Goal: Task Accomplishment & Management: Manage account settings

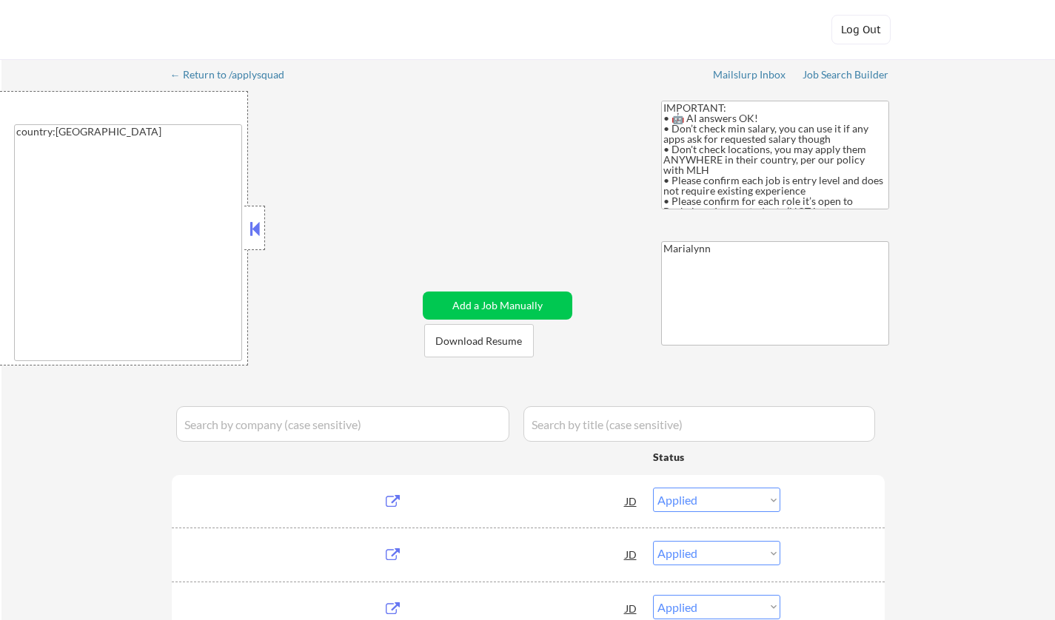
select select ""applied""
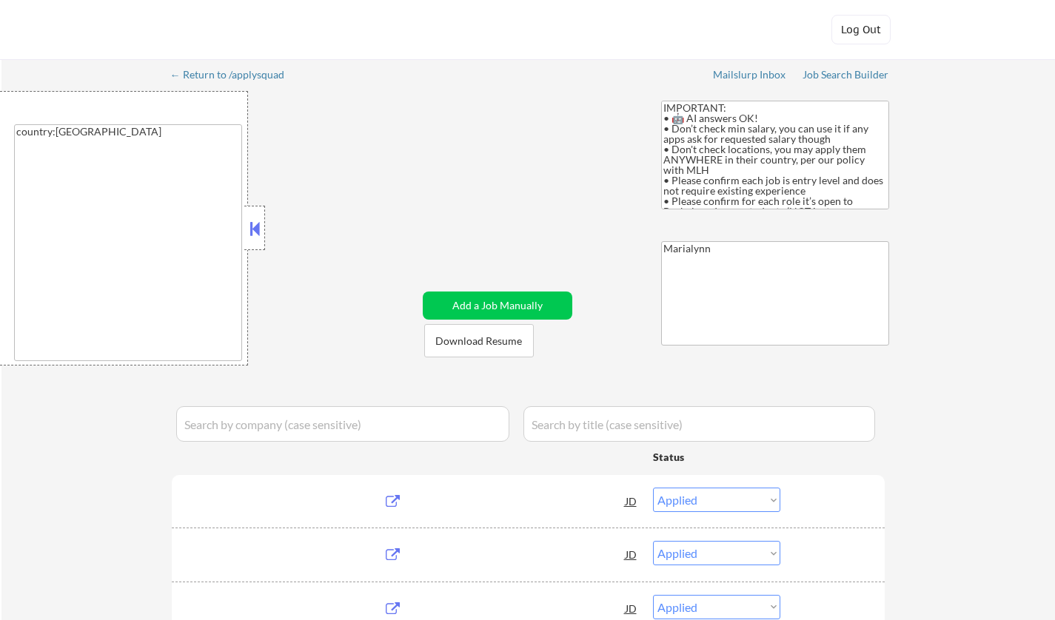
select select ""applied""
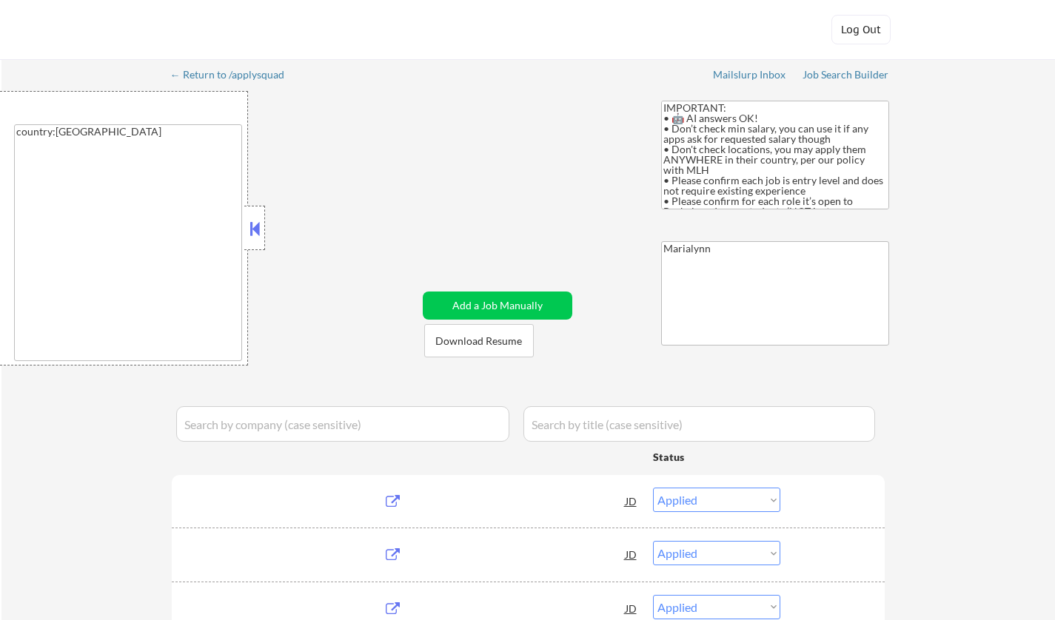
select select ""applied""
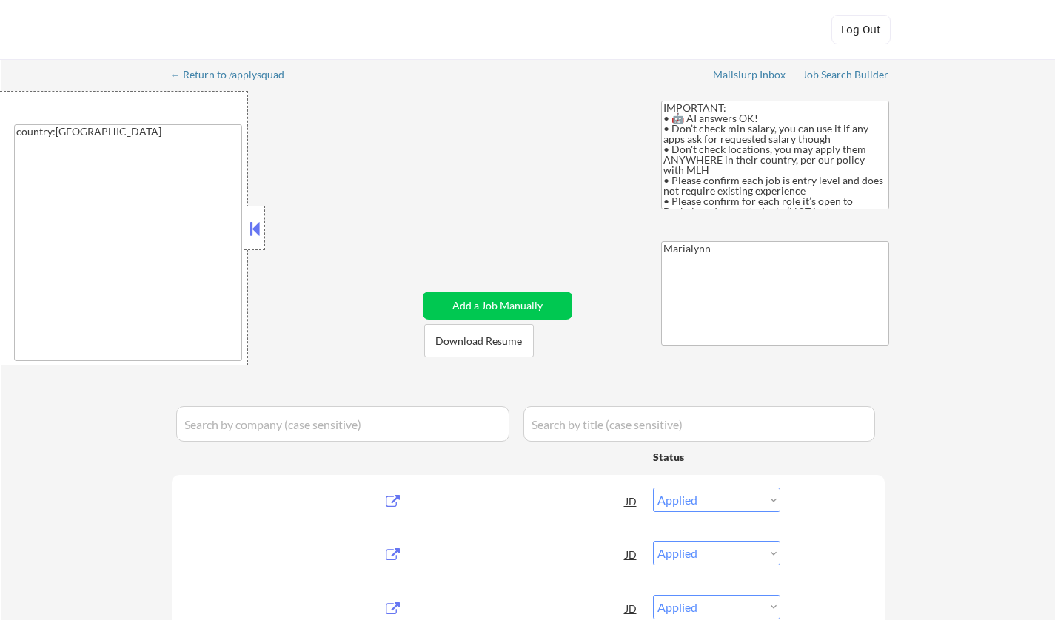
select select ""applied""
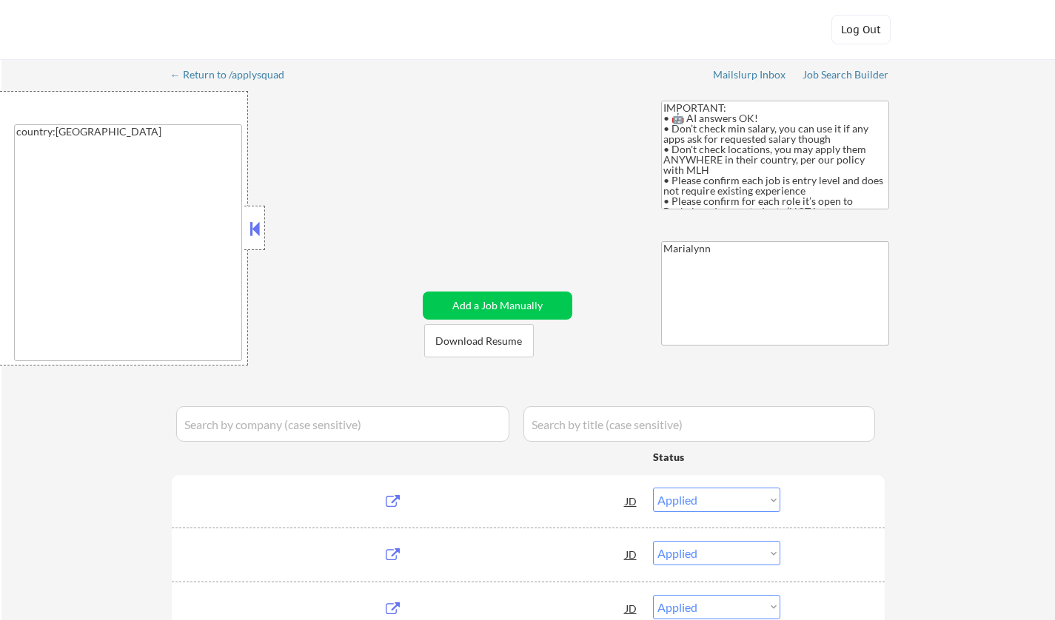
select select ""applied""
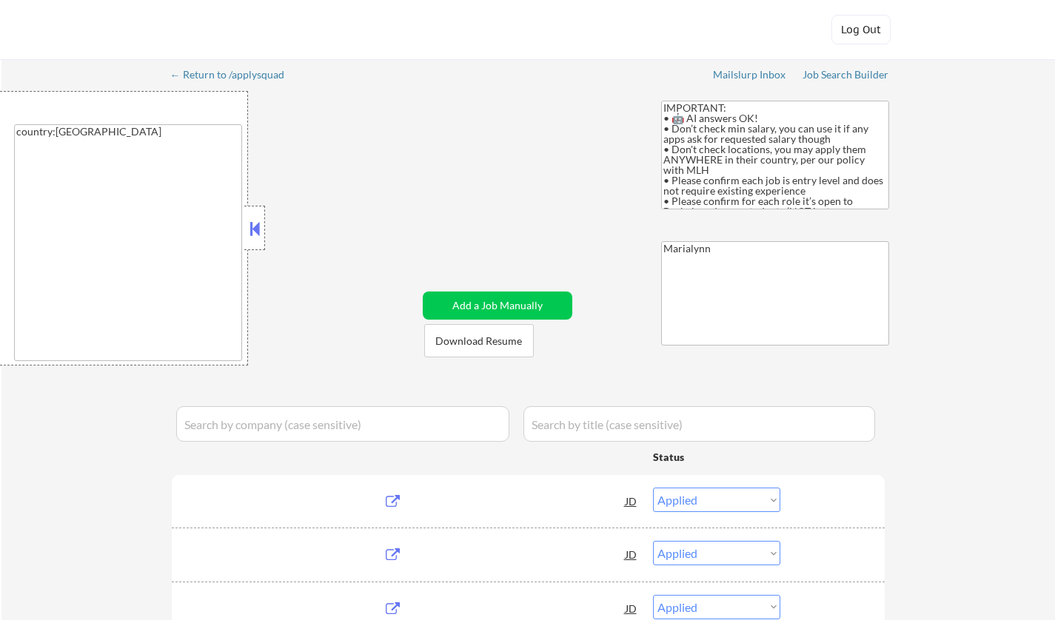
select select ""excluded__expired_""
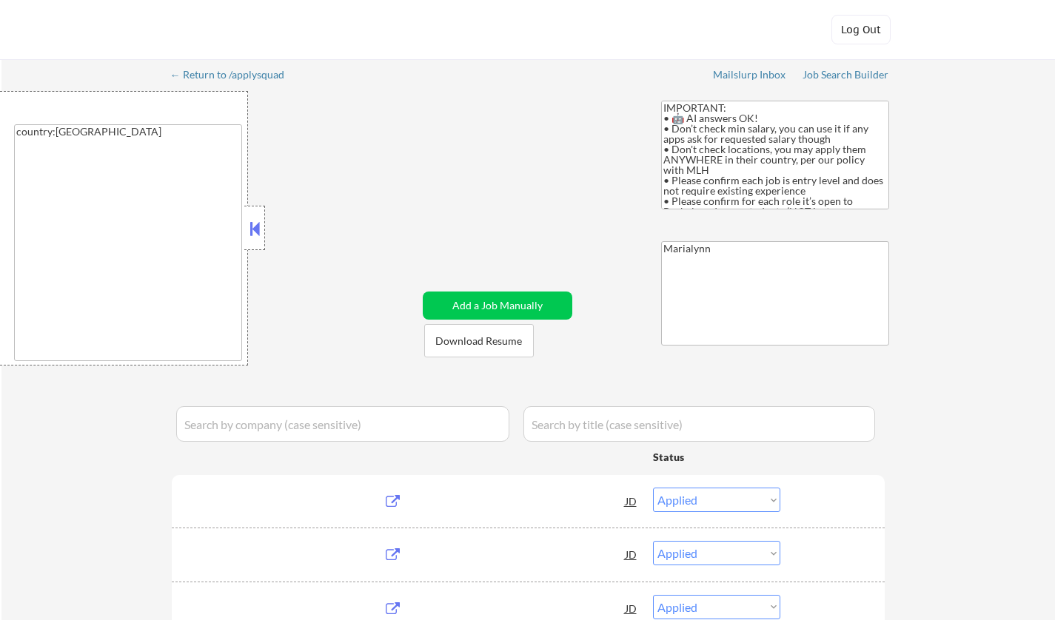
select select ""excluded__bad_match_""
select select ""excluded__location_""
select select ""excluded__expired_""
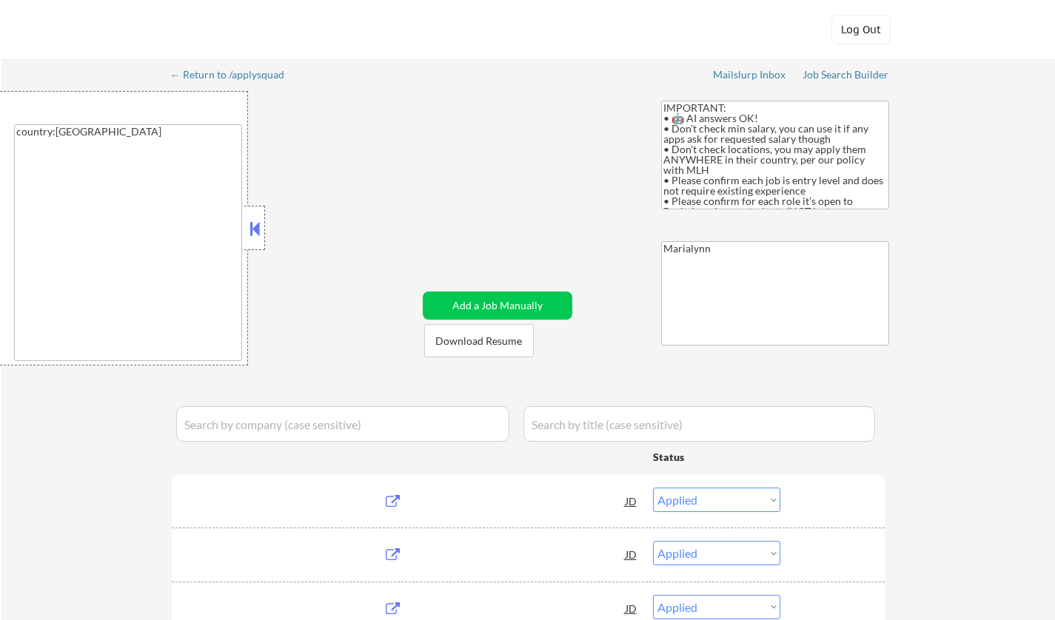
select select ""excluded__expired_""
select select ""excluded__bad_match_""
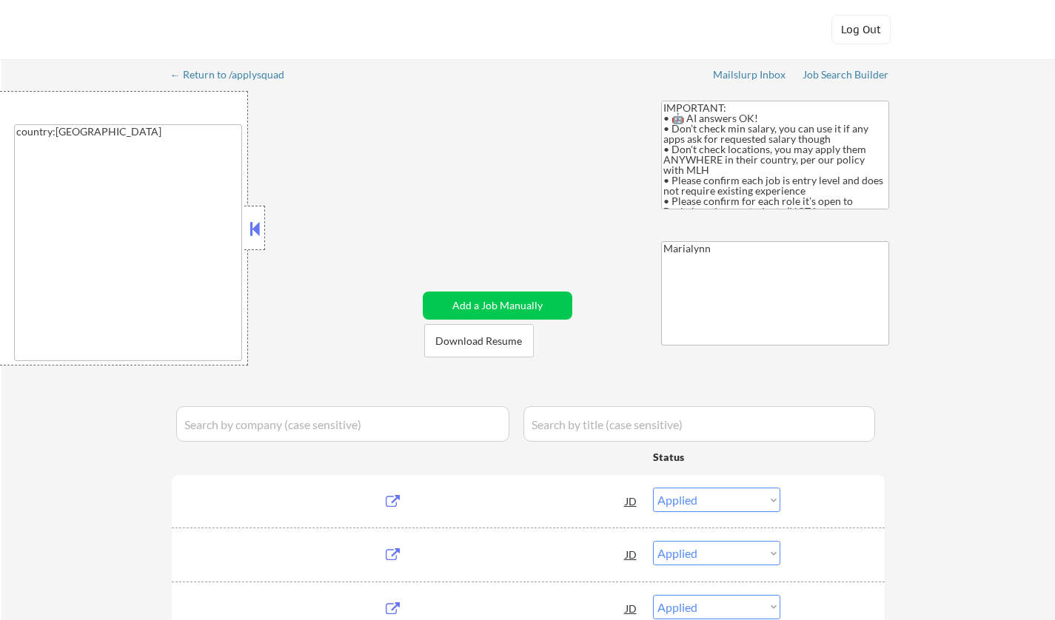
select select ""excluded__expired_""
select select ""excluded""
select select ""excluded__expired_""
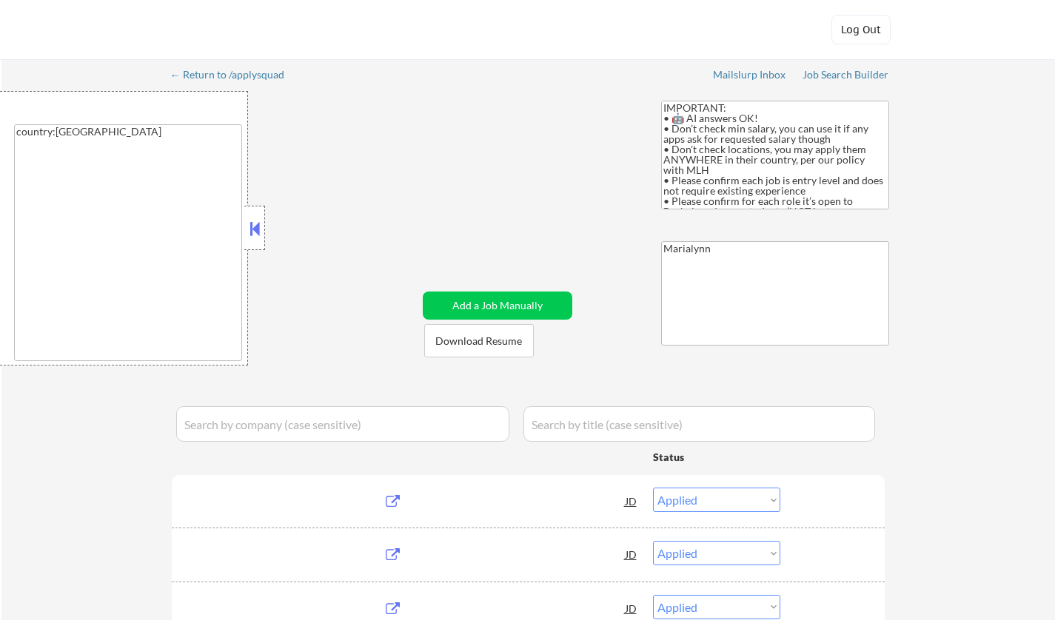
select select ""excluded__expired_""
select select ""excluded""
select select ""excluded__expired_""
select select ""excluded__bad_match_""
select select ""excluded__expired_""
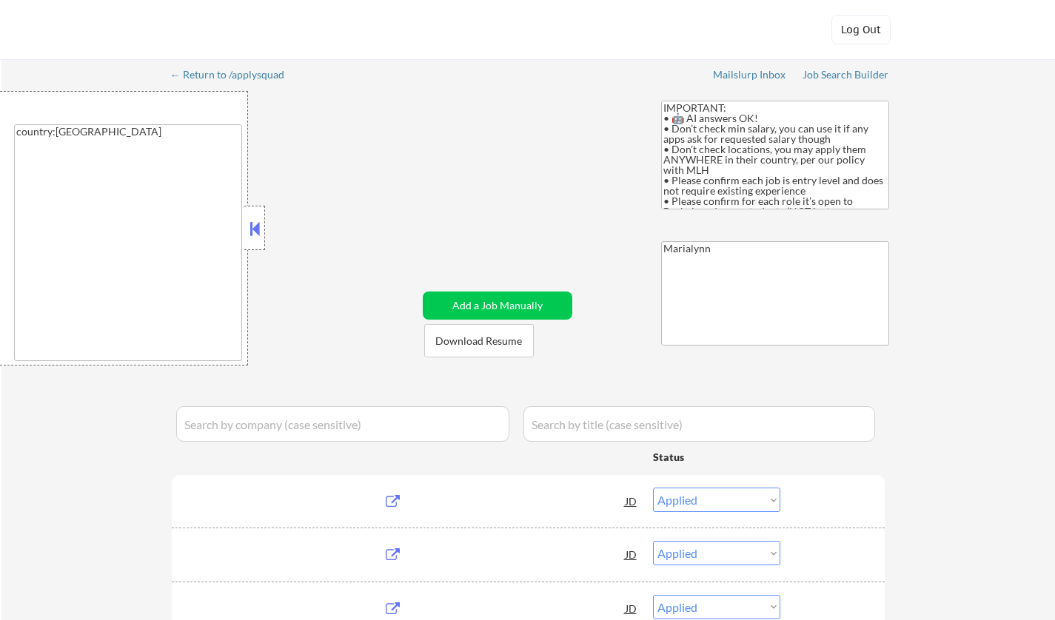
select select ""excluded__expired_""
select select ""excluded__bad_match_""
select select ""excluded__expired_""
select select ""excluded__other_""
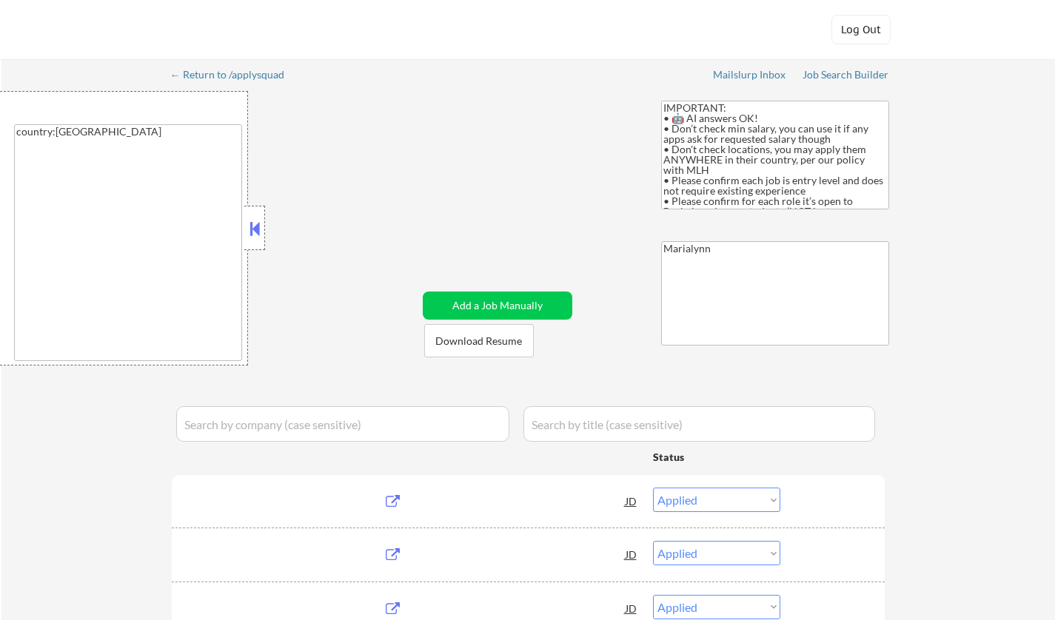
select select ""excluded__bad_match_""
select select ""excluded__expired_""
select select ""excluded__bad_match_""
select select ""excluded__other_""
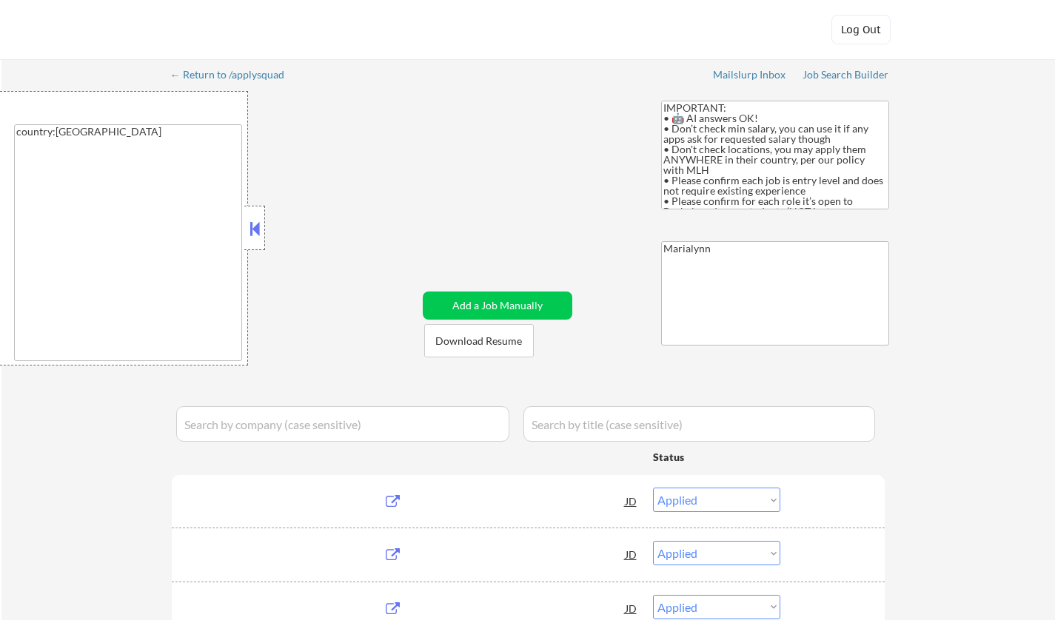
select select ""excluded""
select select ""excluded__bad_match_""
select select ""excluded__expired_""
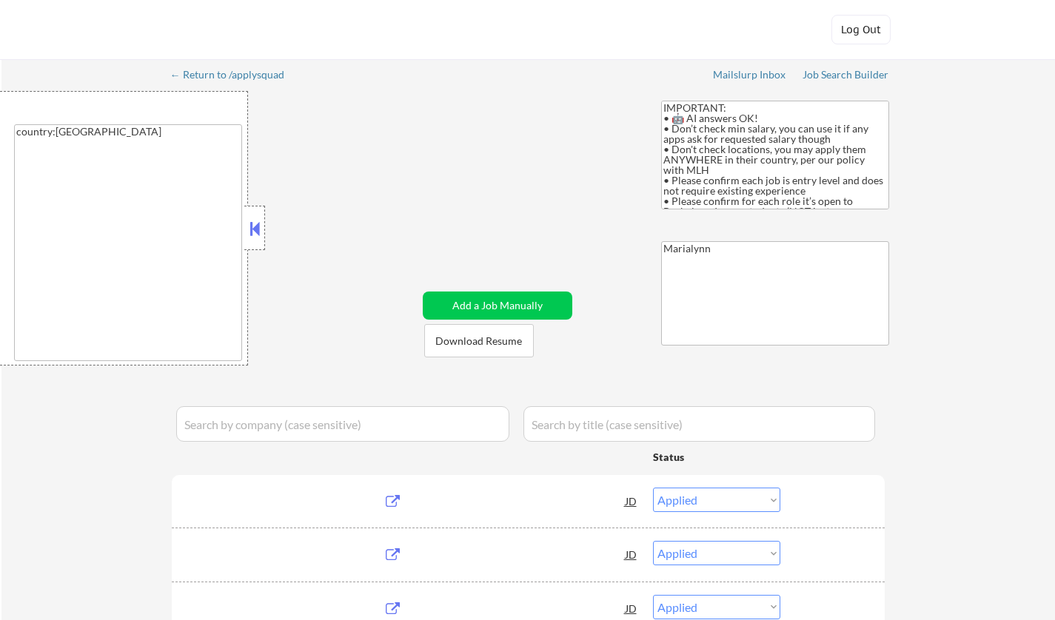
select select ""excluded__expired_""
select select ""excluded__bad_match_""
select select ""excluded__expired_""
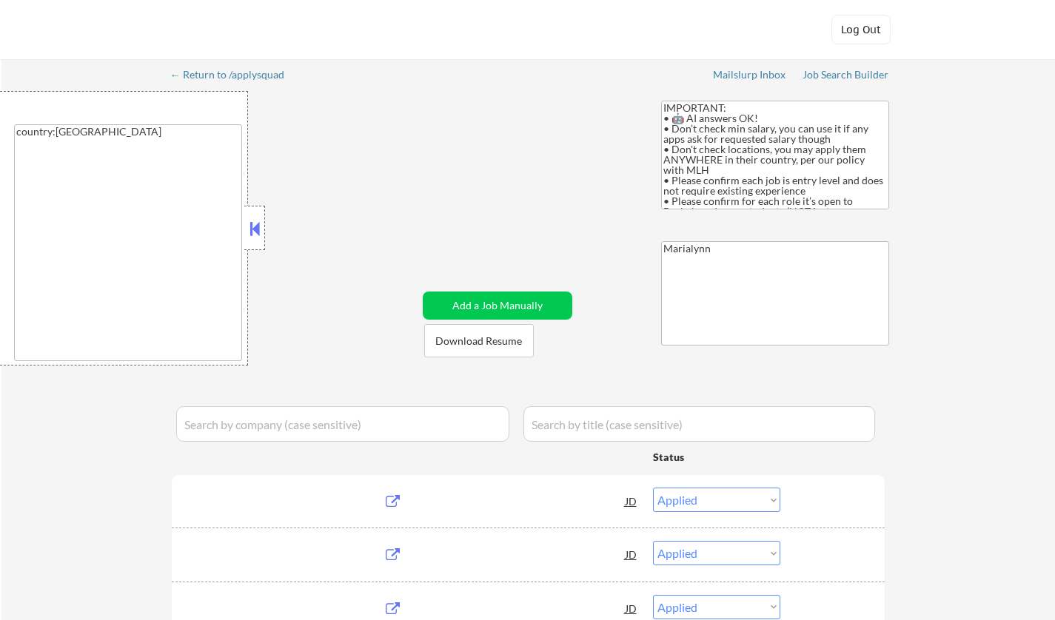
select select ""excluded""
select select ""excluded__other_""
select select ""excluded""
select select ""pending""
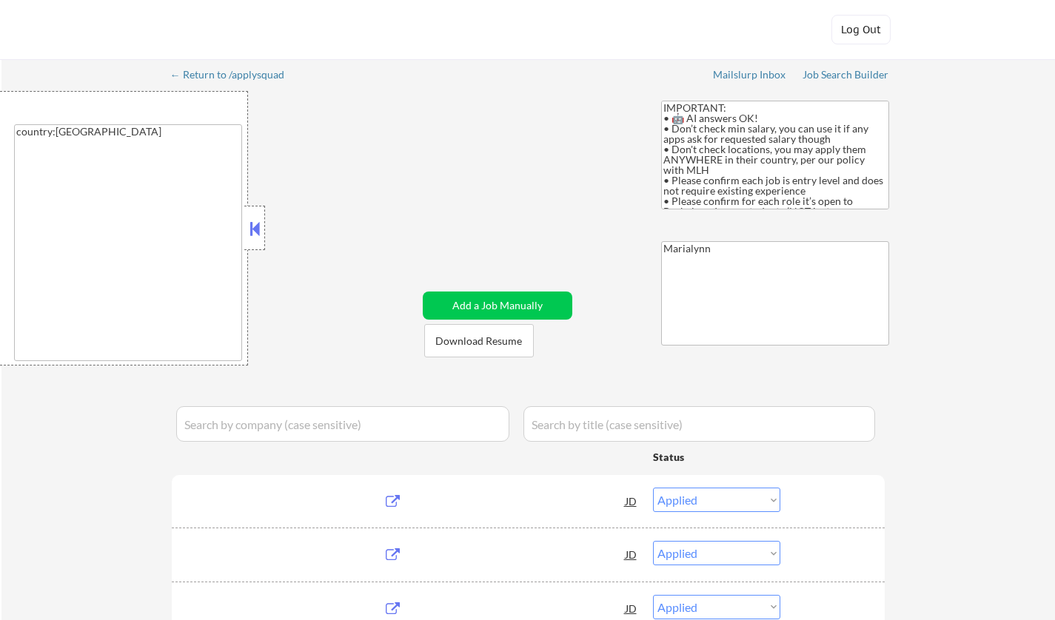
select select ""pending""
select select ""excluded__bad_match_""
select select ""excluded__expired_""
select select ""pending""
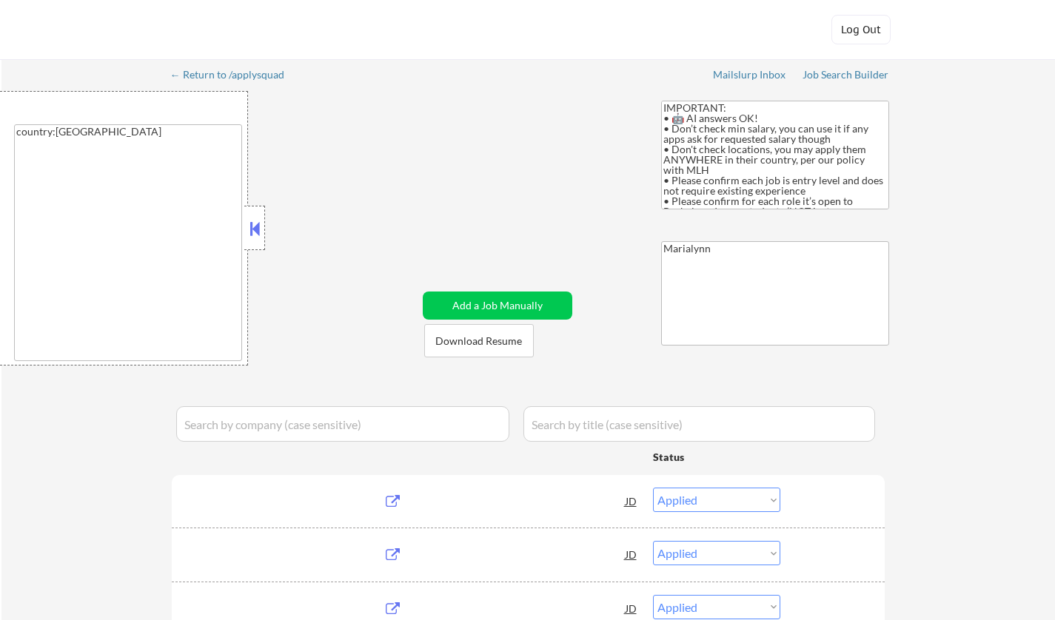
select select ""pending""
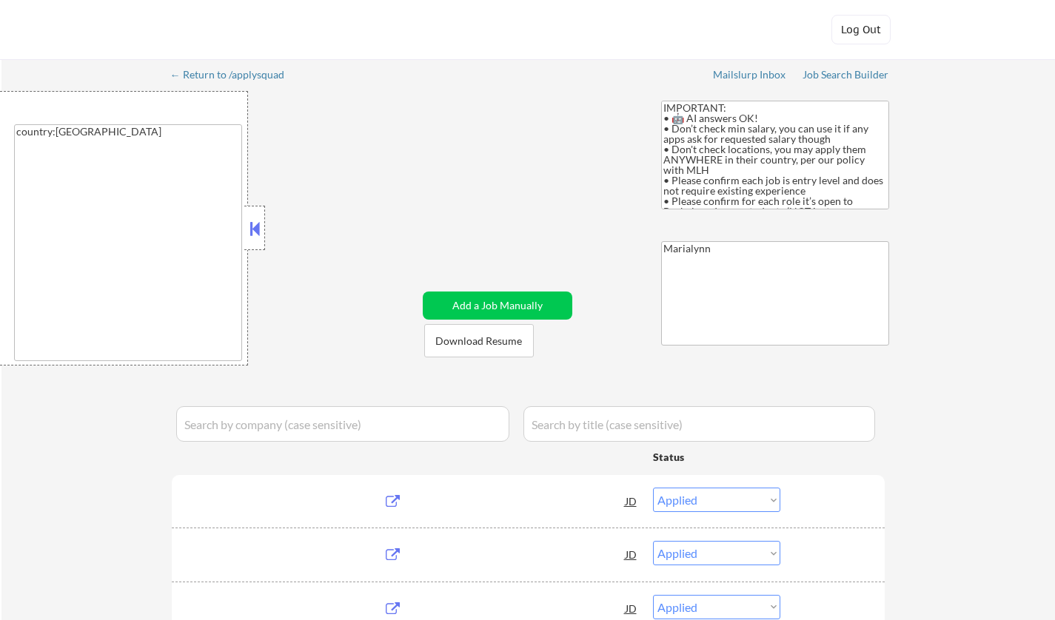
select select ""pending""
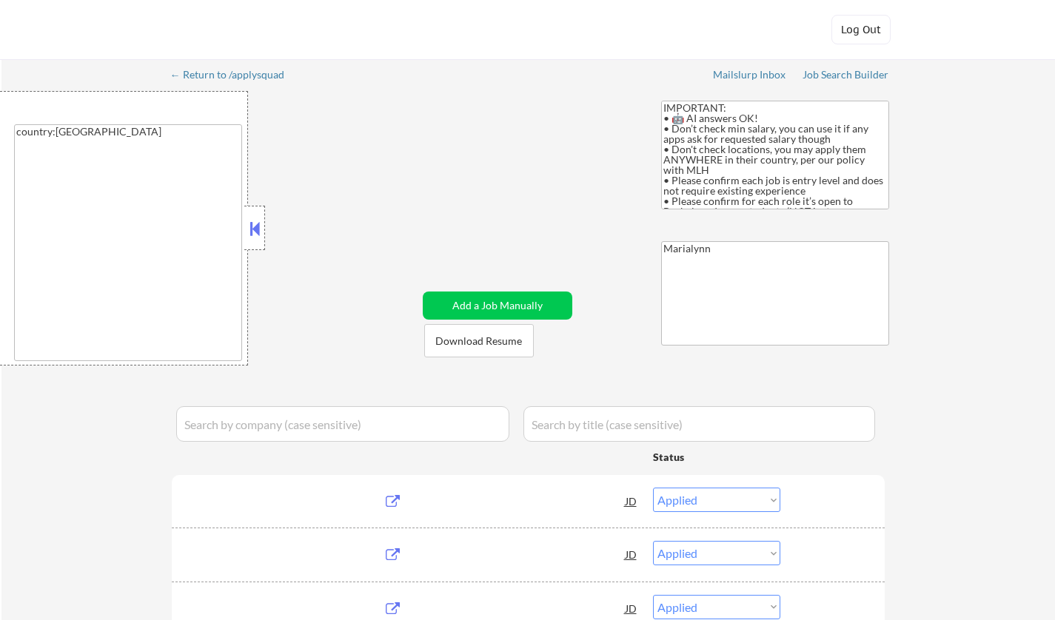
select select ""pending""
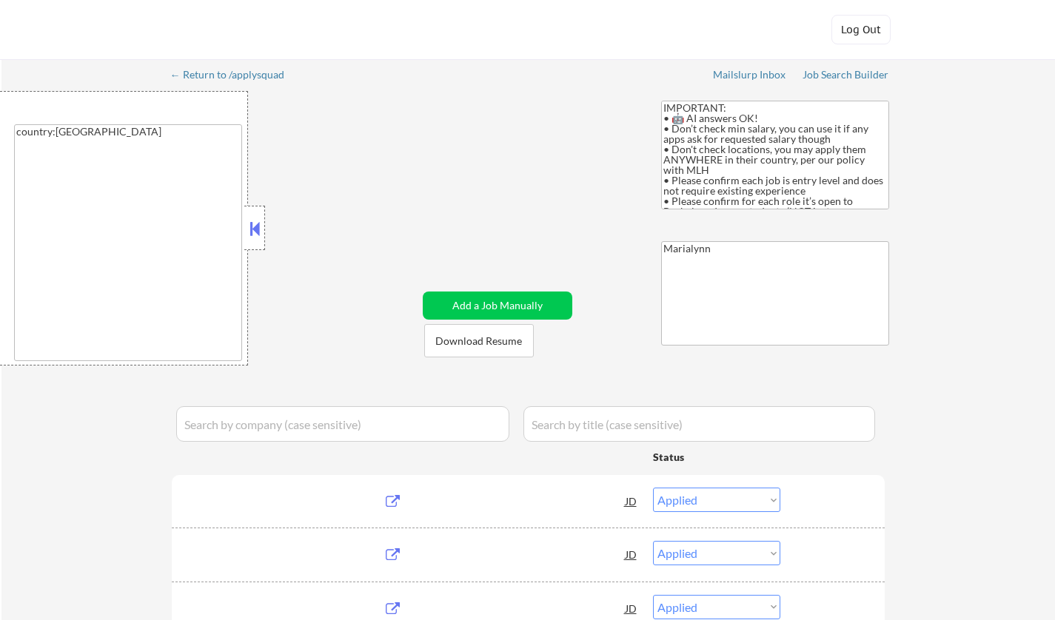
select select ""pending""
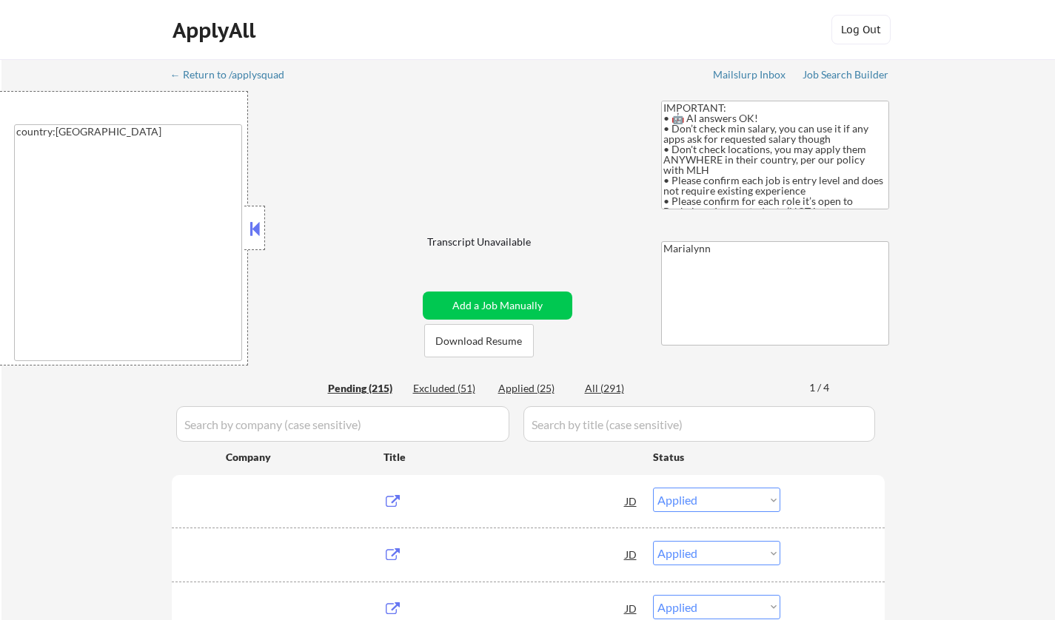
select select ""pending""
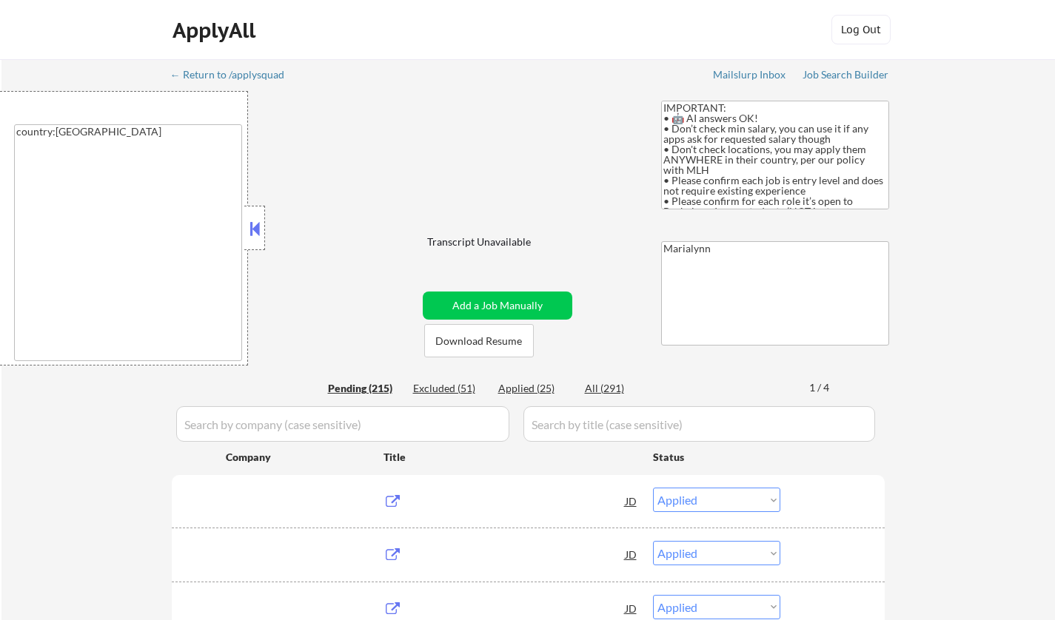
select select ""pending""
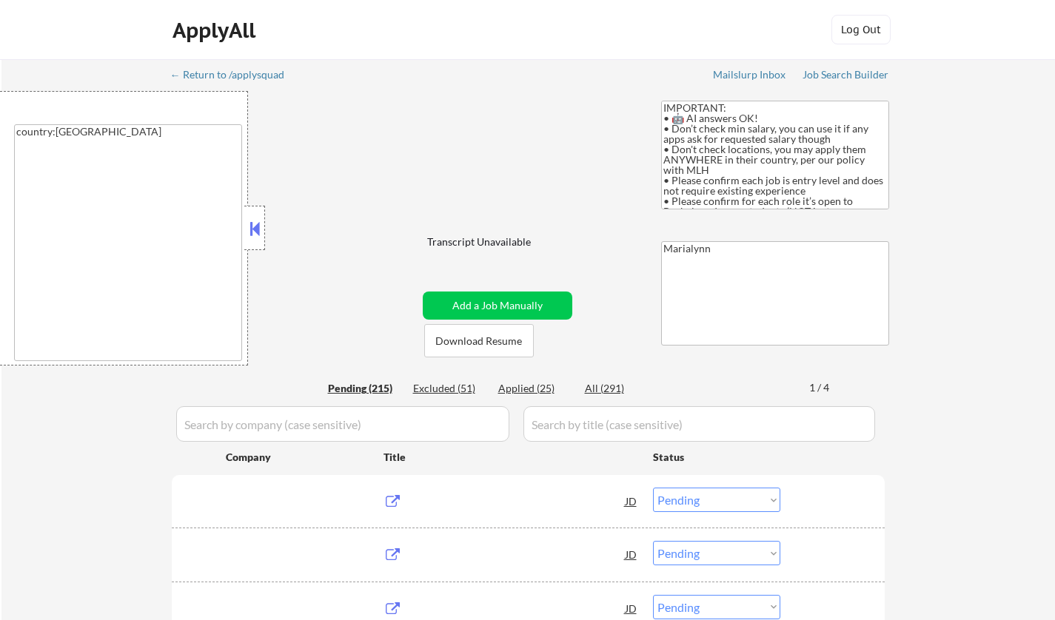
select select ""pending""
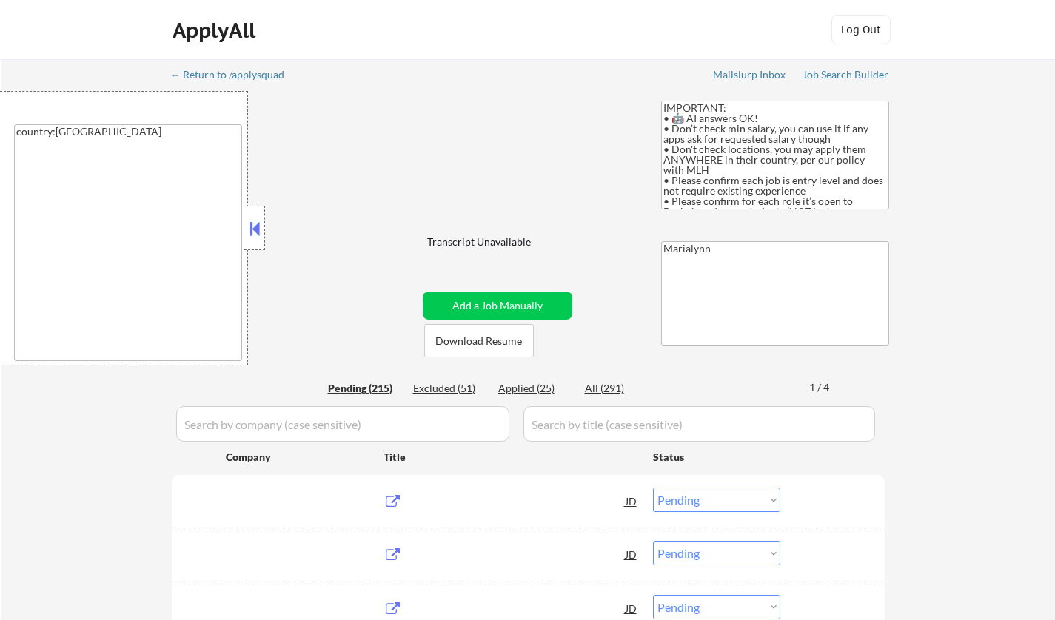
select select ""pending""
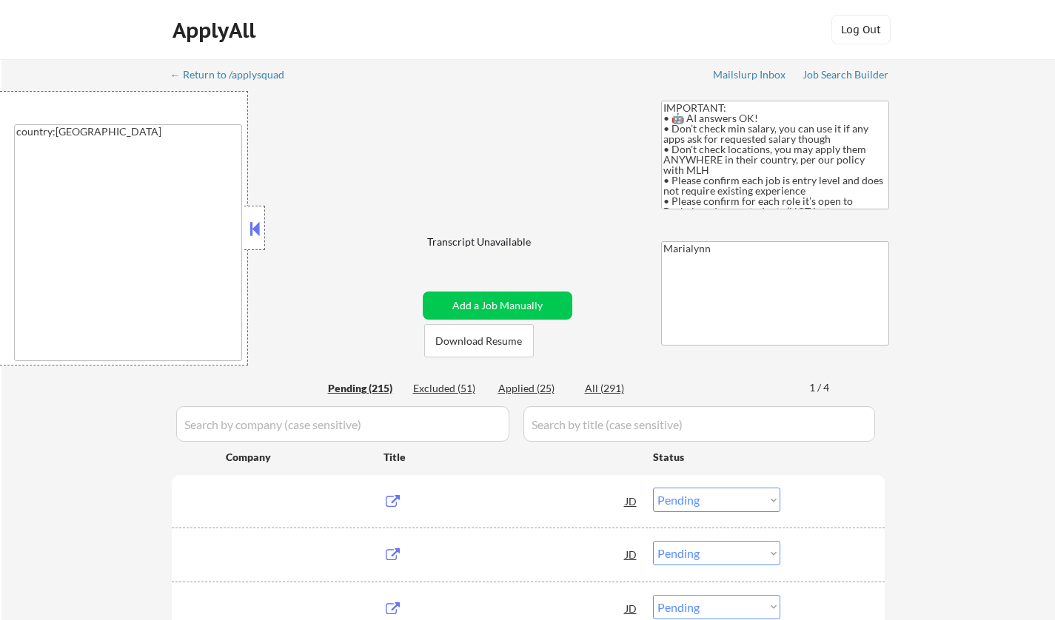
select select ""pending""
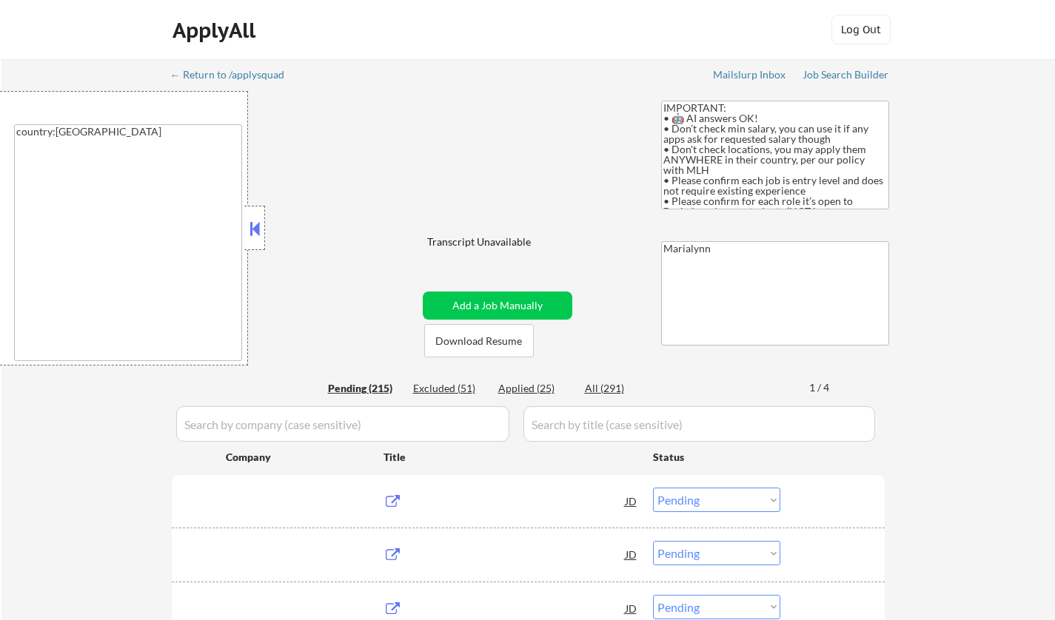
select select ""pending""
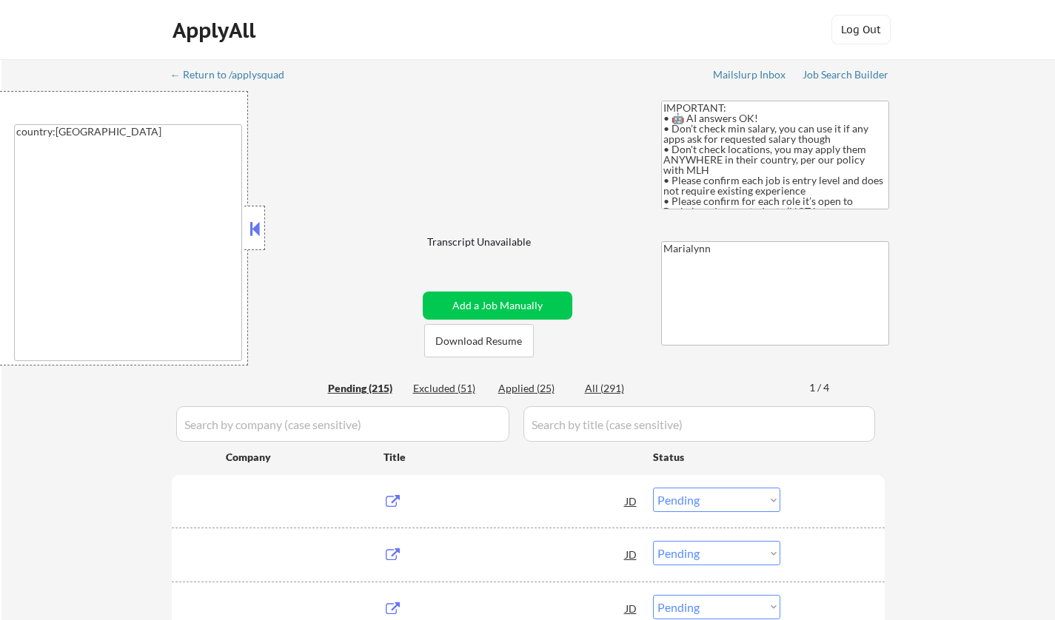
select select ""pending""
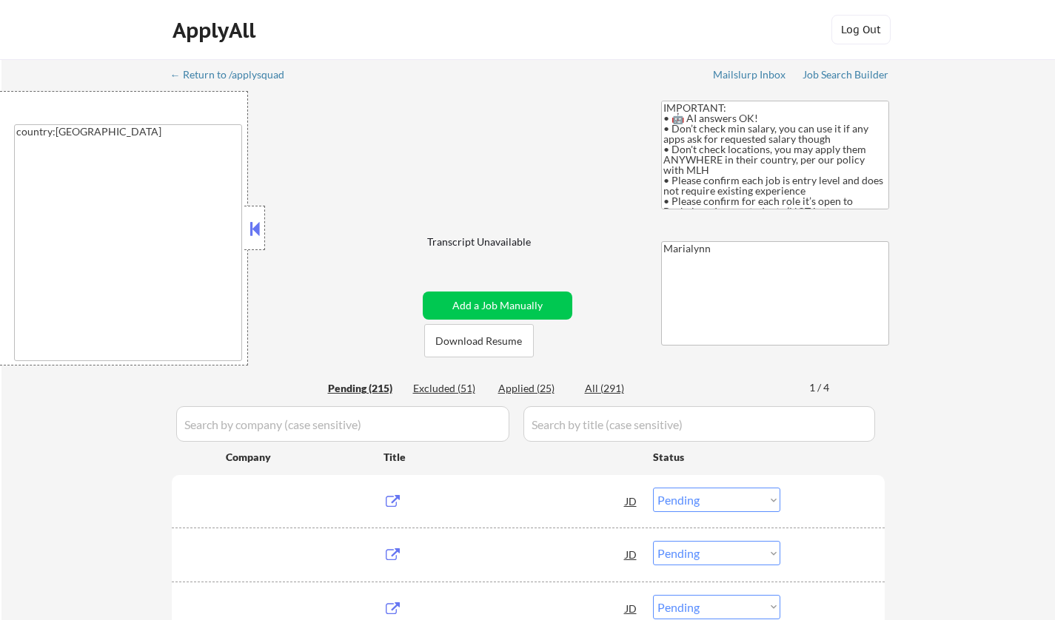
select select ""pending""
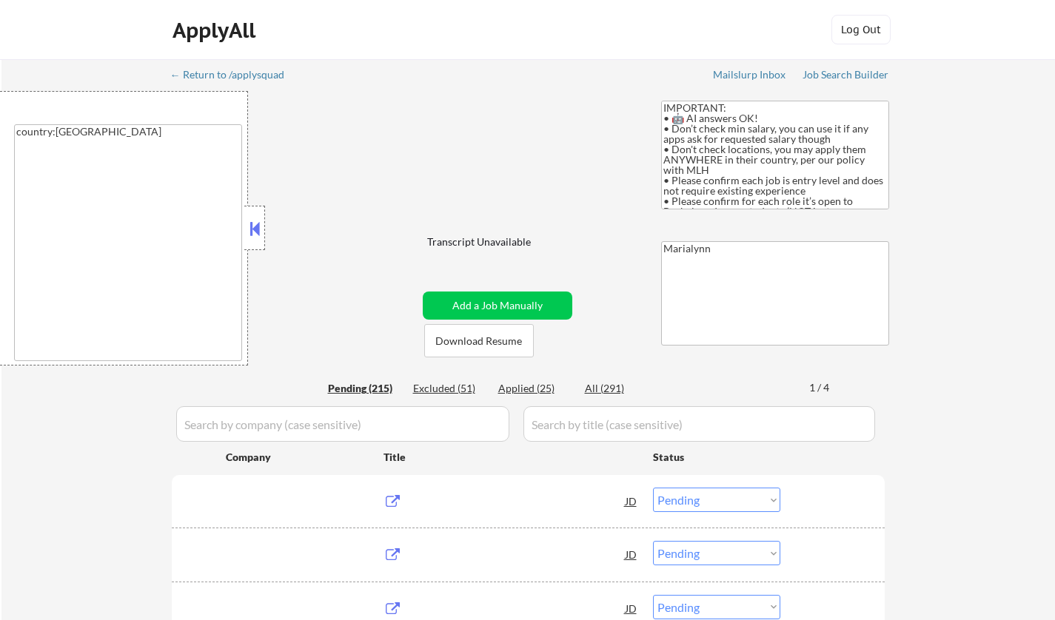
select select ""pending""
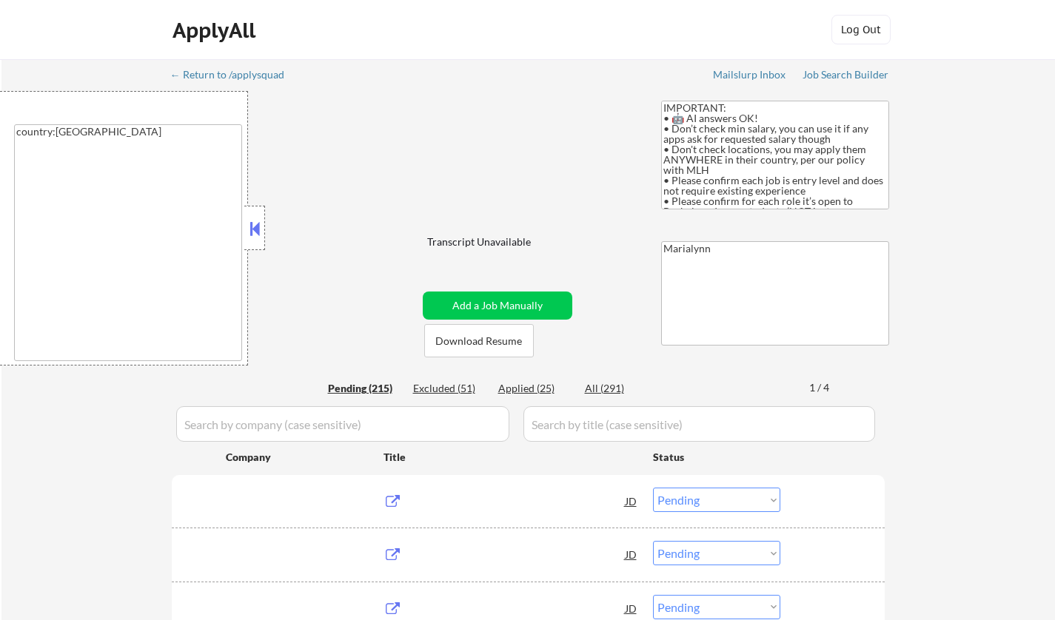
select select ""pending""
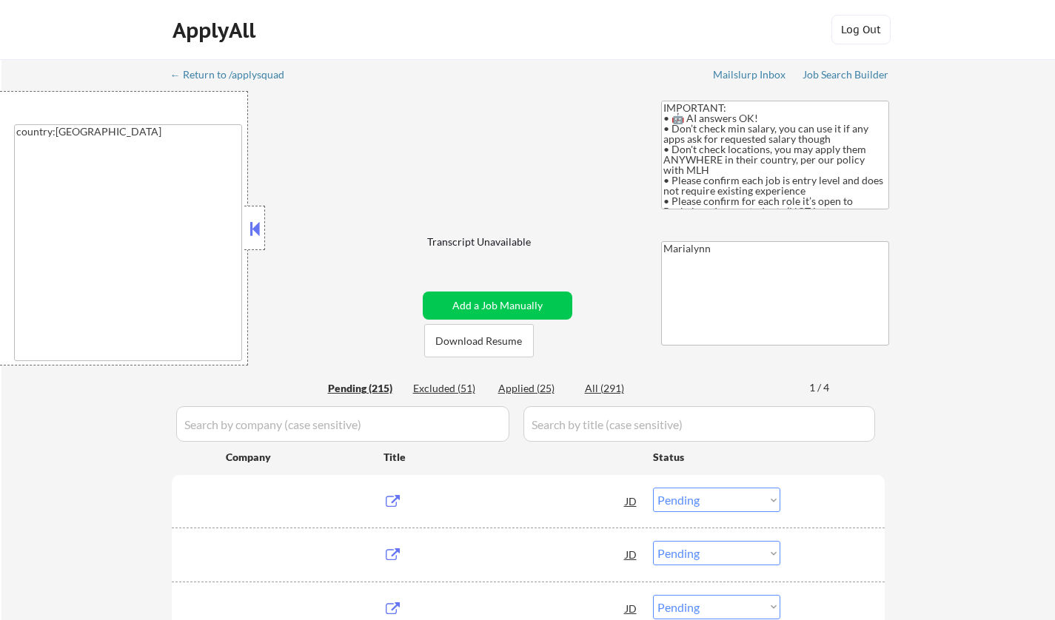
select select ""pending""
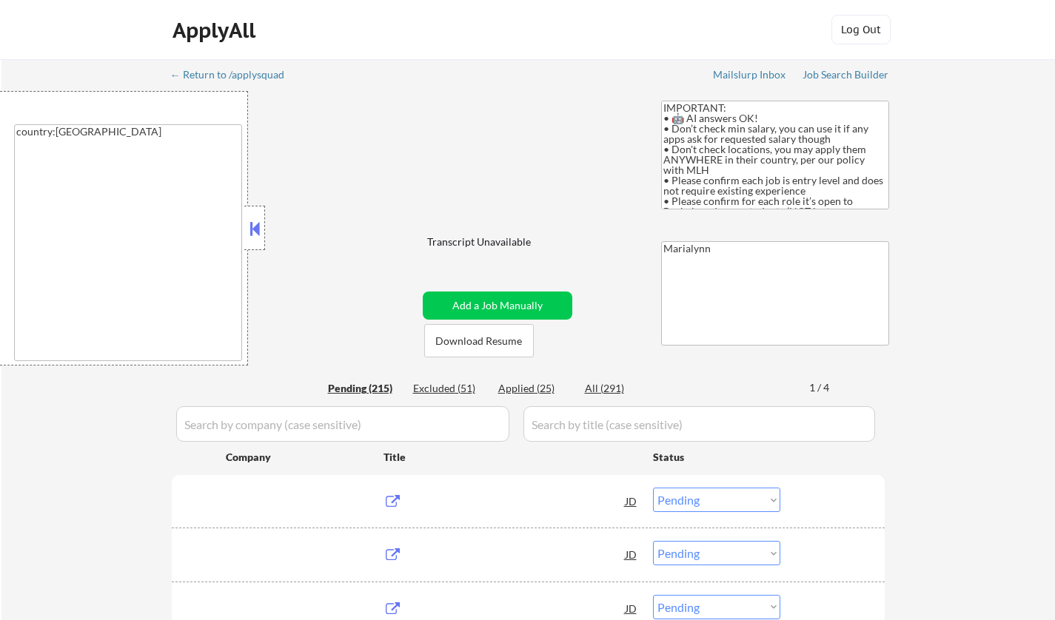
select select ""pending""
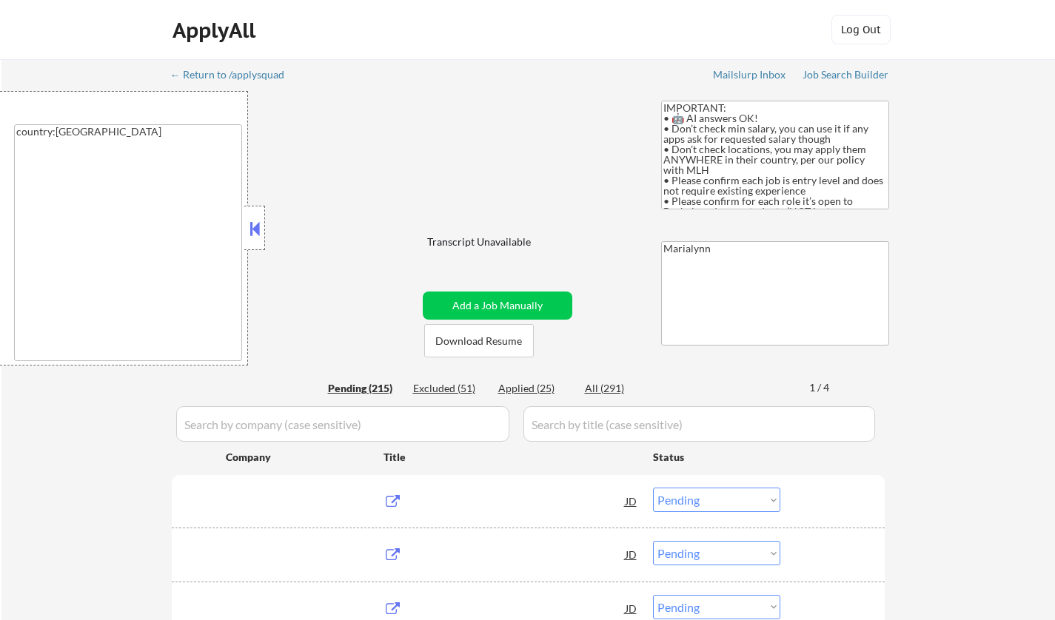
select select ""pending""
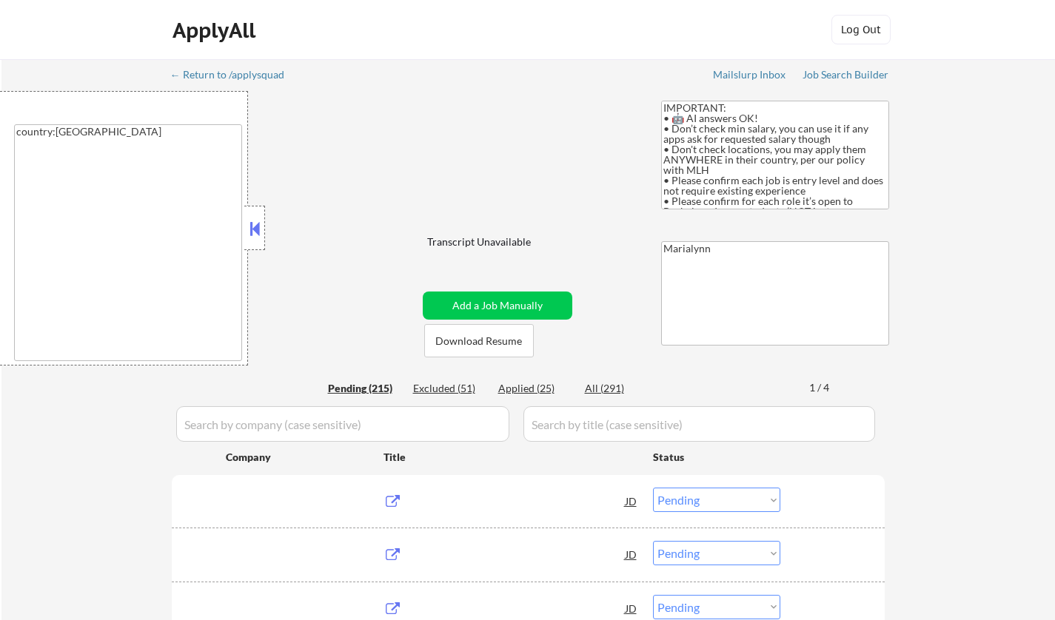
select select ""pending""
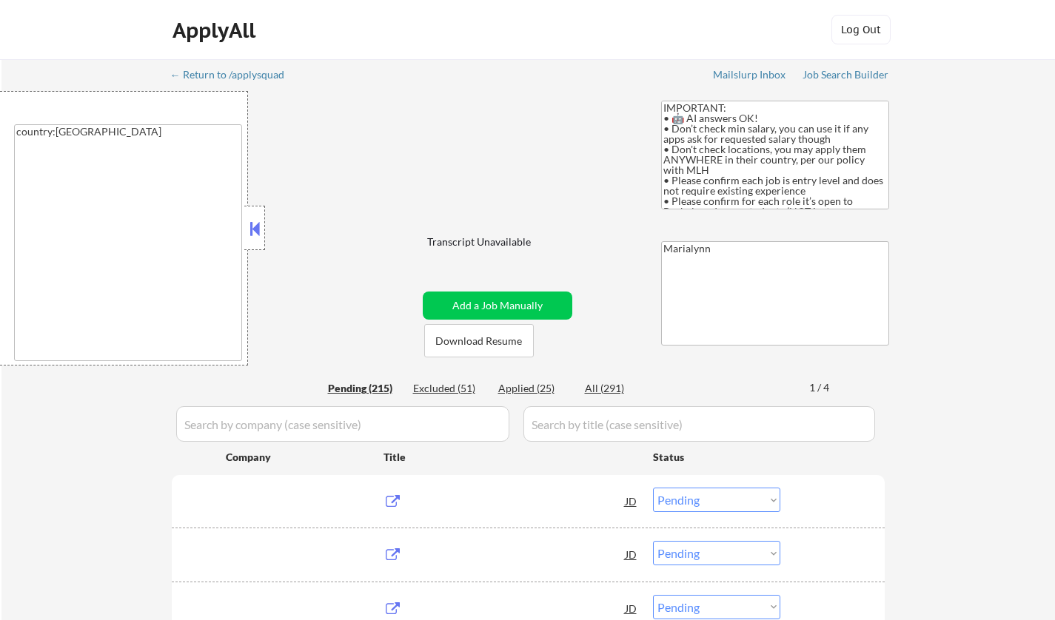
select select ""pending""
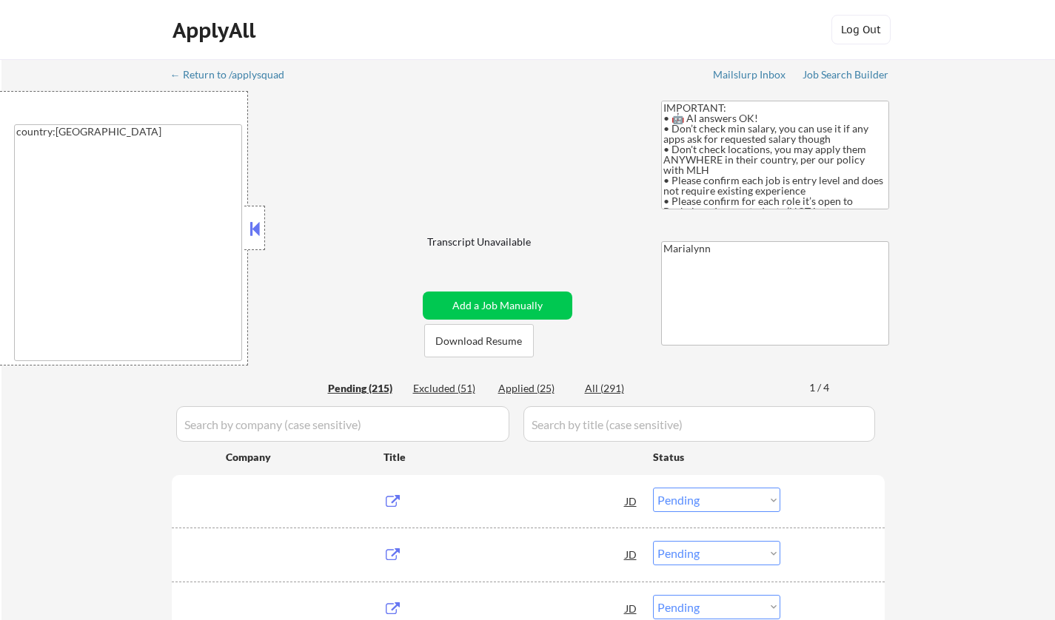
select select ""pending""
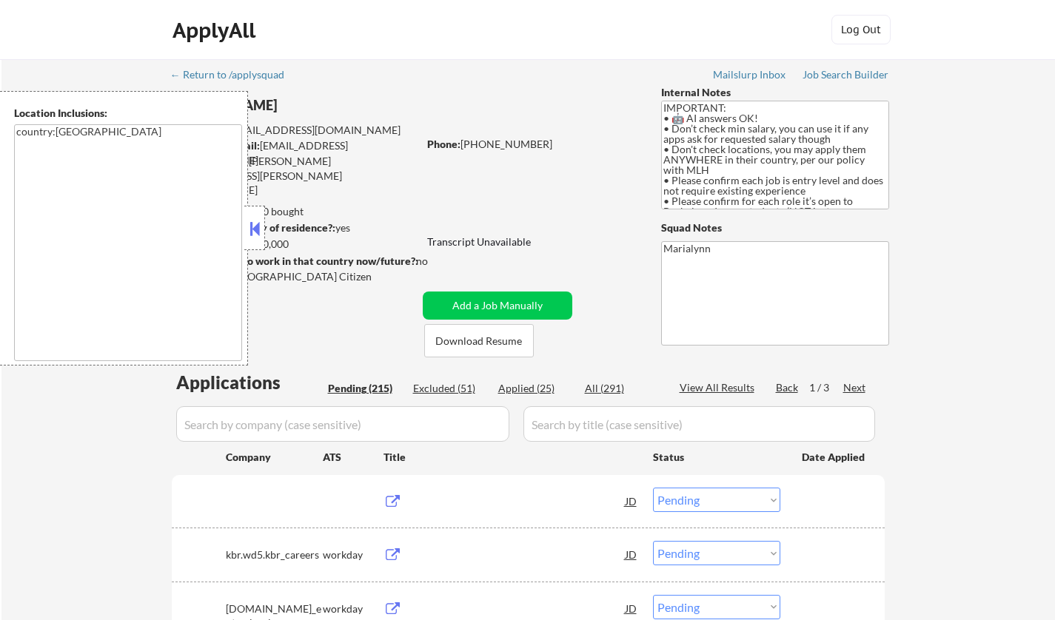
select select ""pending""
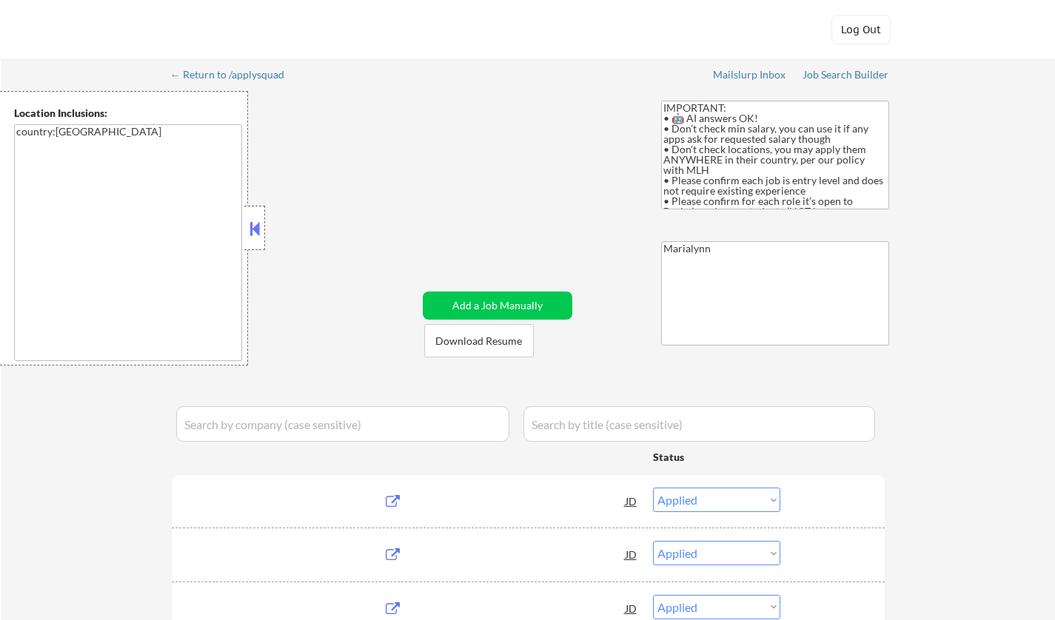
select select ""applied""
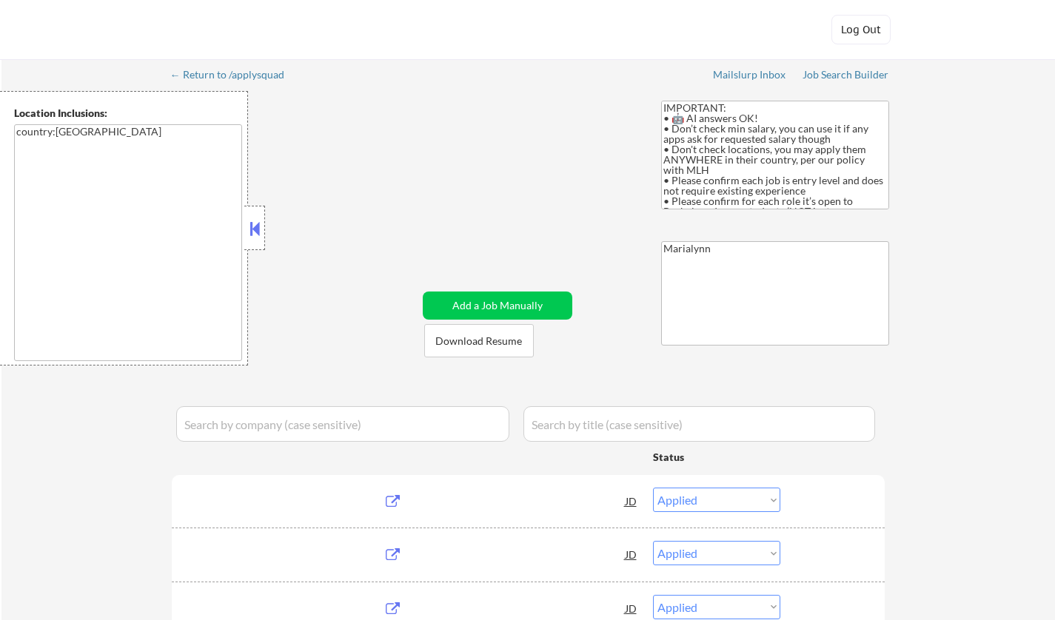
select select ""applied""
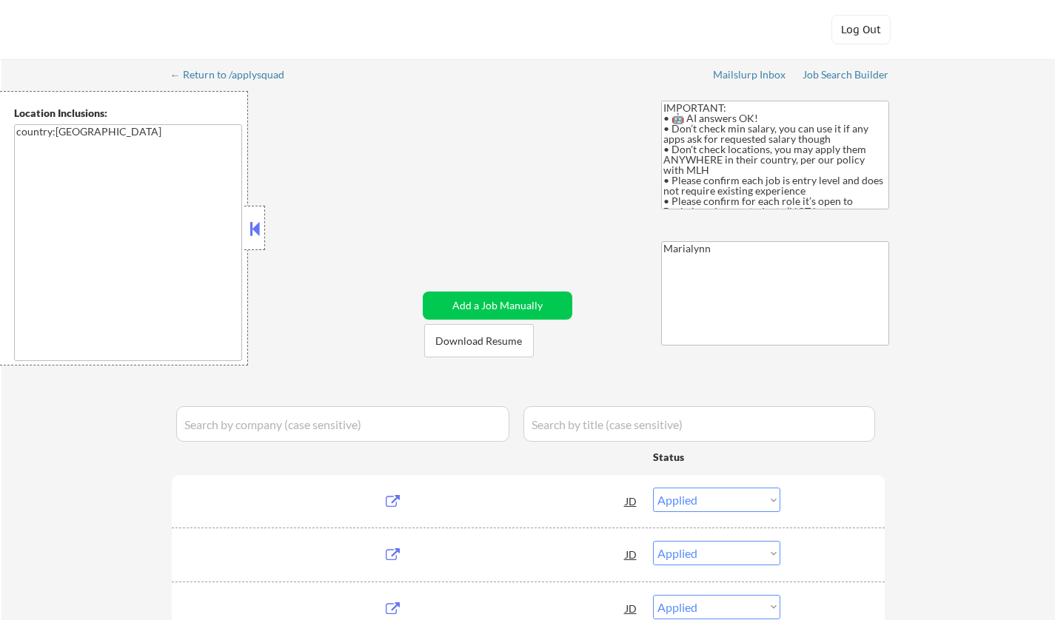
select select ""applied""
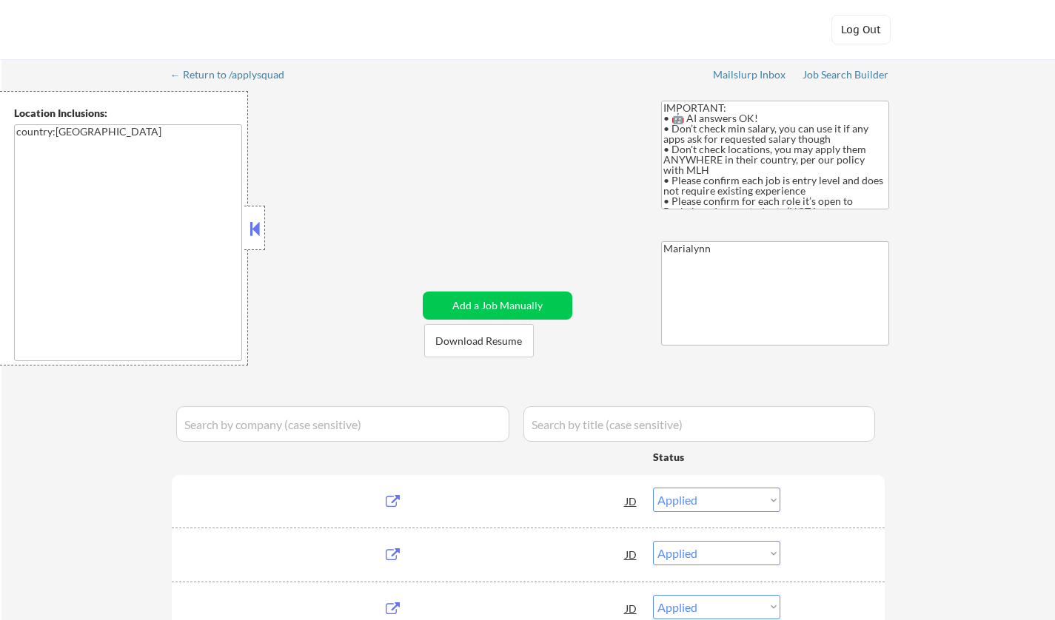
select select ""applied""
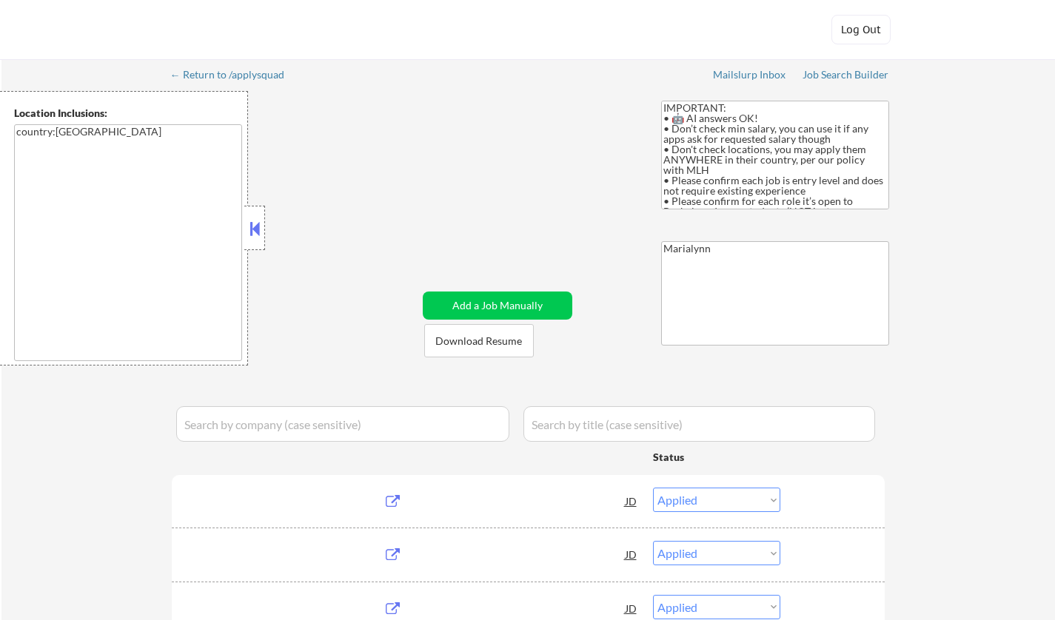
select select ""applied""
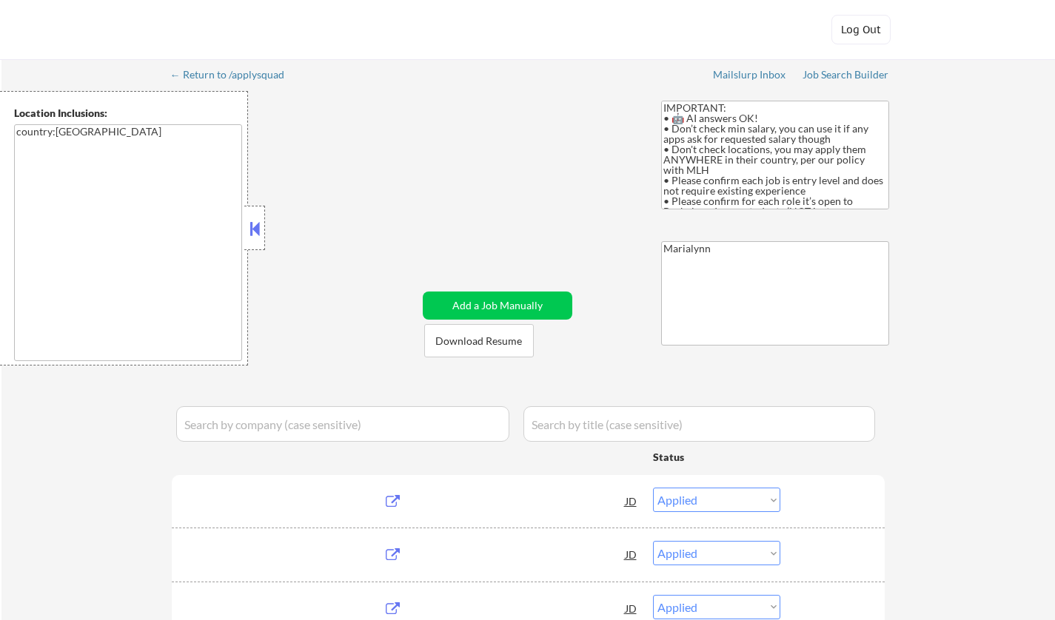
select select ""excluded__expired_""
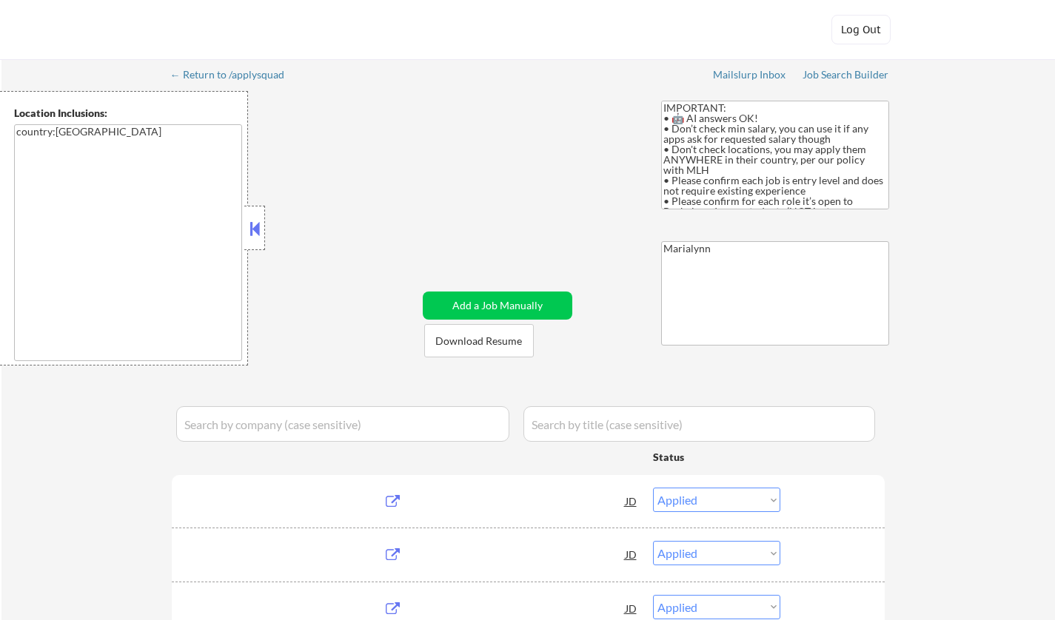
select select ""excluded__bad_match_""
select select ""excluded__location_""
select select ""excluded__expired_""
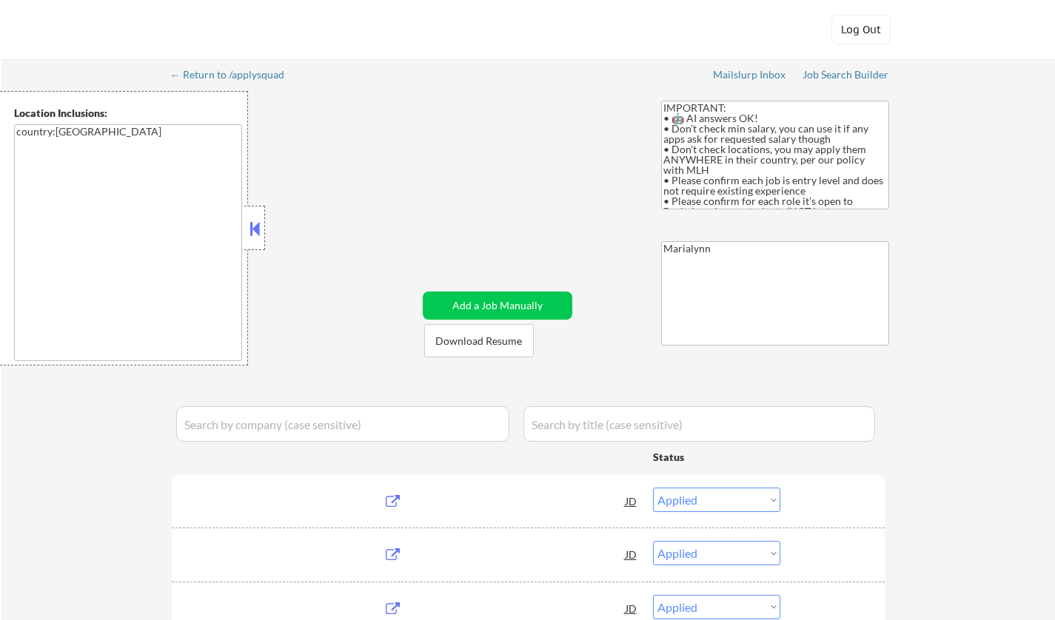
select select ""excluded__expired_""
select select ""excluded__bad_match_""
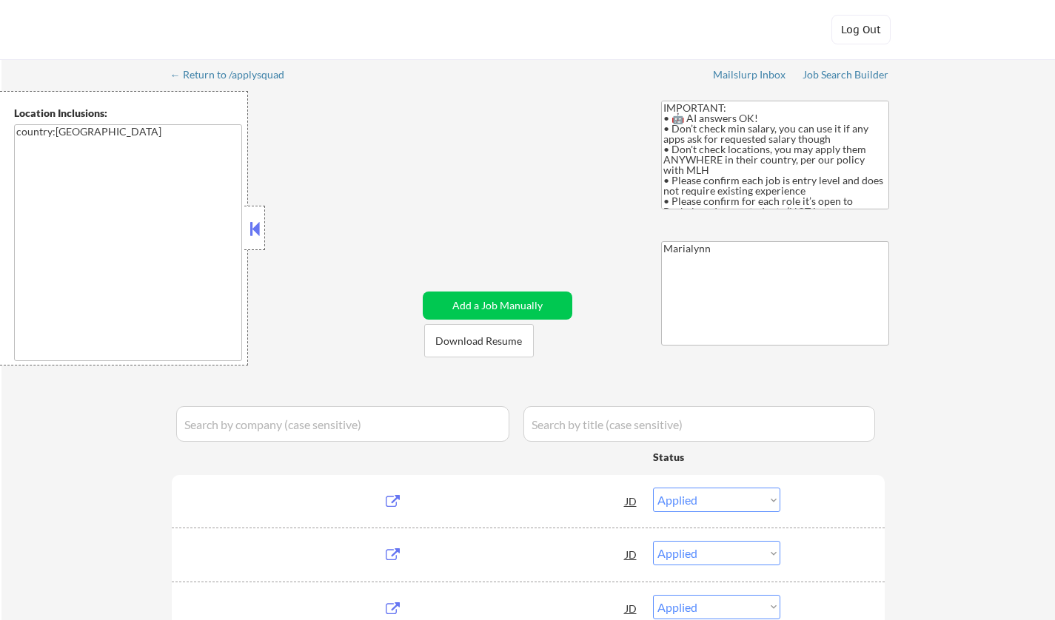
select select ""excluded__expired_""
select select ""excluded""
select select ""excluded__expired_""
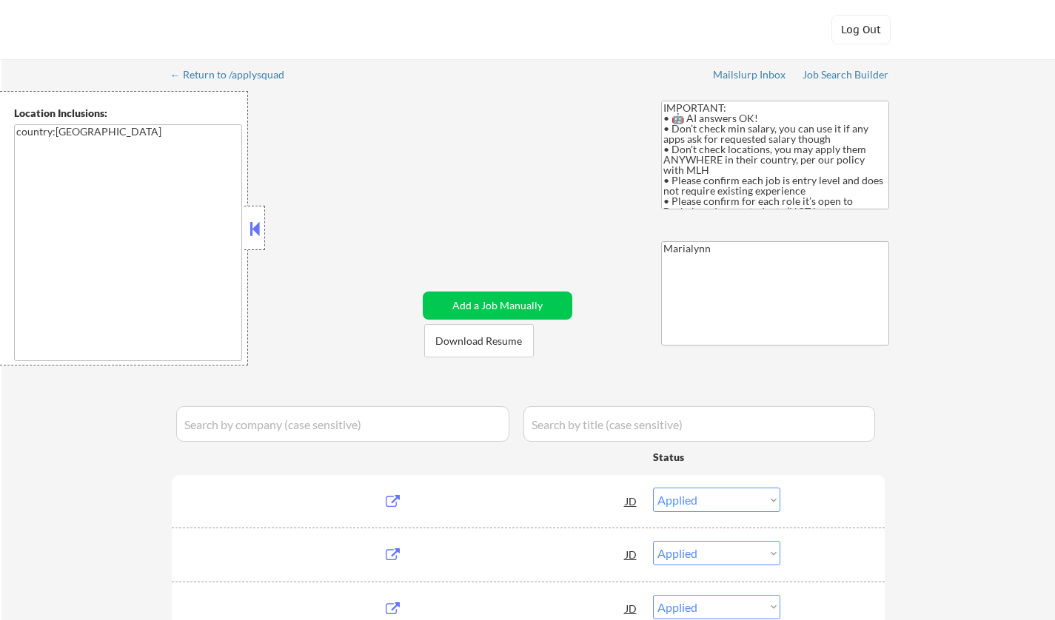
select select ""excluded__expired_""
select select ""excluded""
select select ""excluded__expired_""
select select ""excluded__bad_match_""
select select ""excluded__expired_""
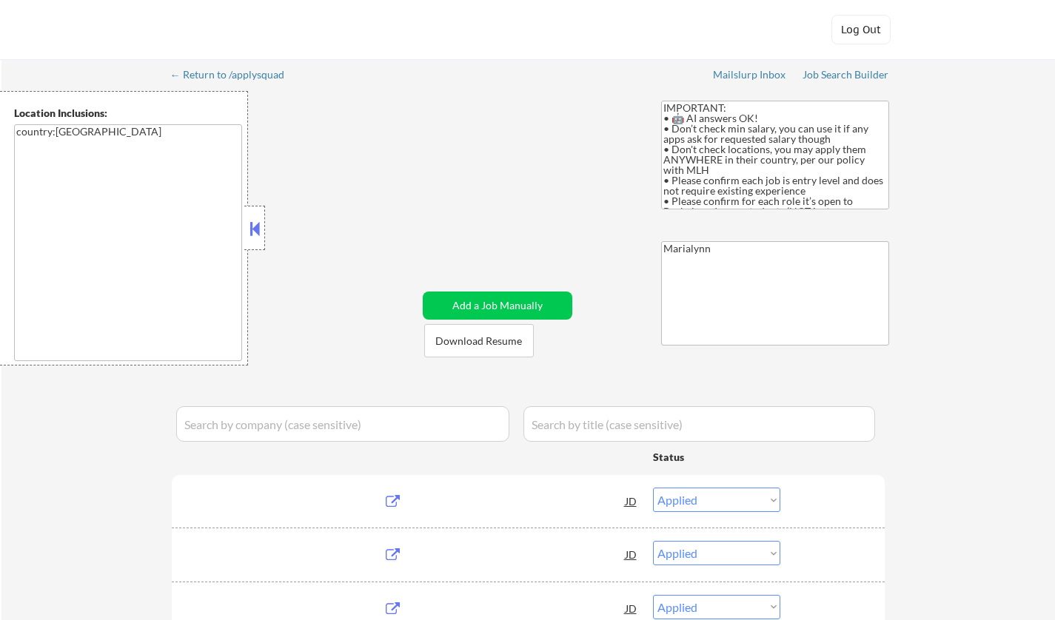
select select ""excluded__expired_""
select select ""excluded__bad_match_""
select select ""excluded__expired_""
select select ""excluded__other_""
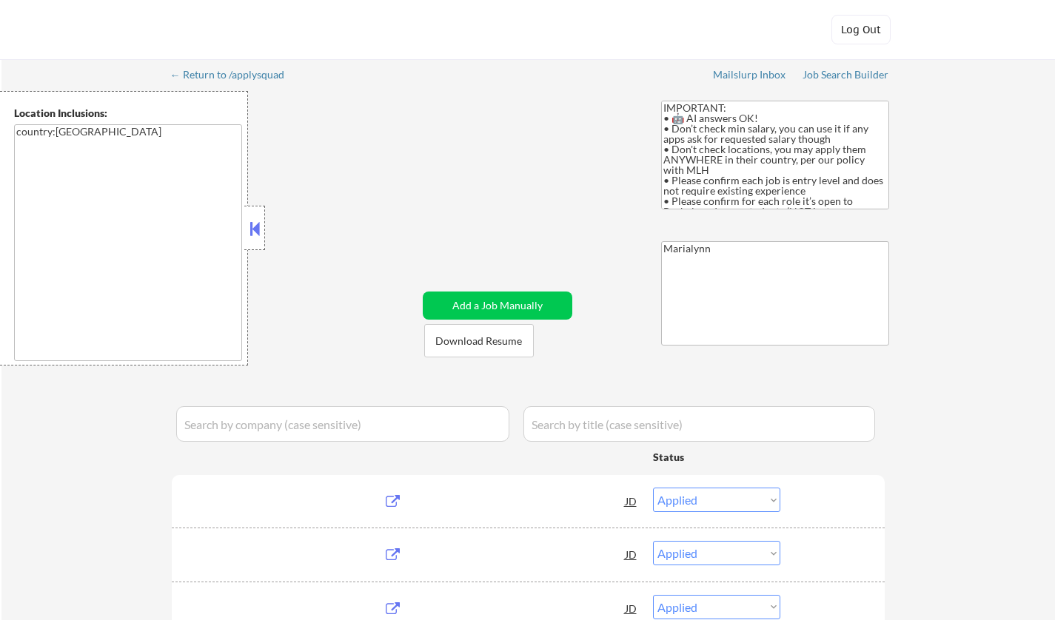
select select ""excluded__bad_match_""
select select ""excluded__expired_""
select select ""excluded__bad_match_""
select select ""excluded__other_""
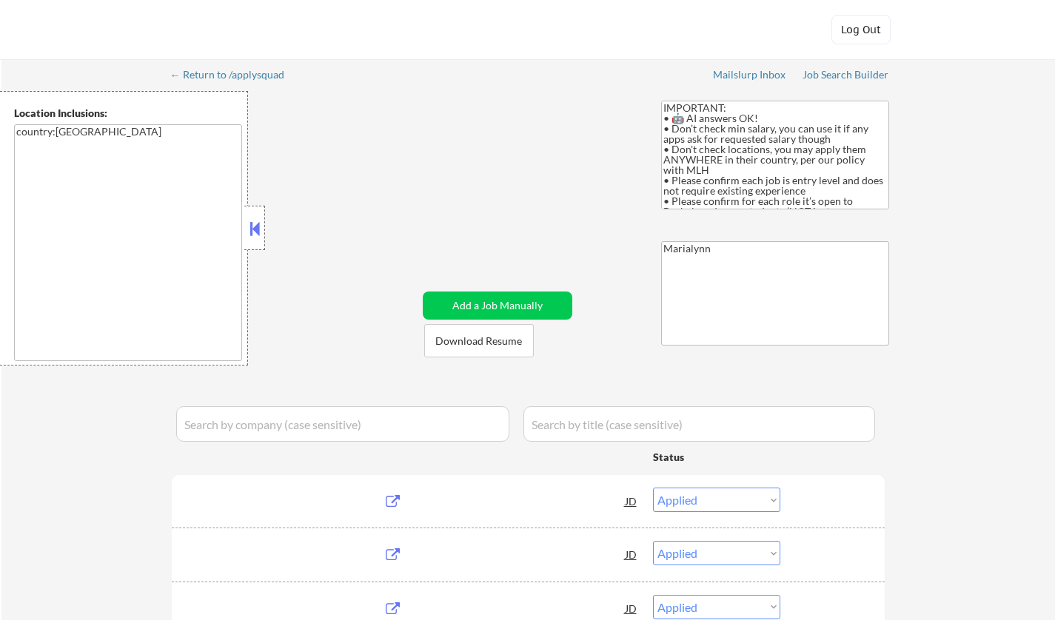
select select ""excluded""
select select ""excluded__bad_match_""
select select ""excluded__expired_""
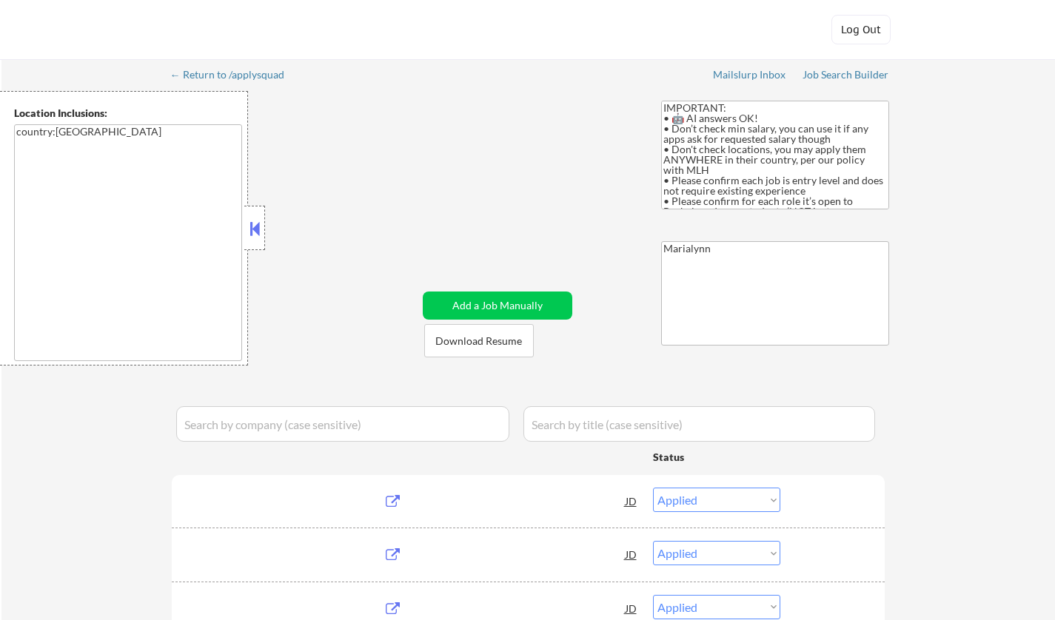
select select ""excluded__expired_""
select select ""excluded__bad_match_""
select select ""excluded__expired_""
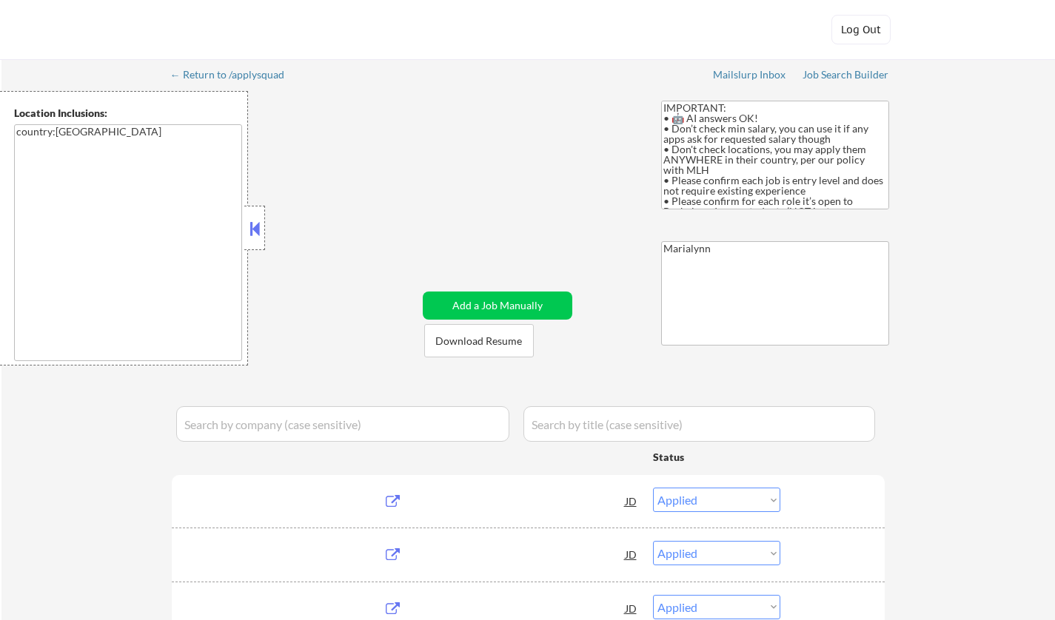
select select ""excluded""
select select ""excluded__other_""
select select ""excluded""
select select ""pending""
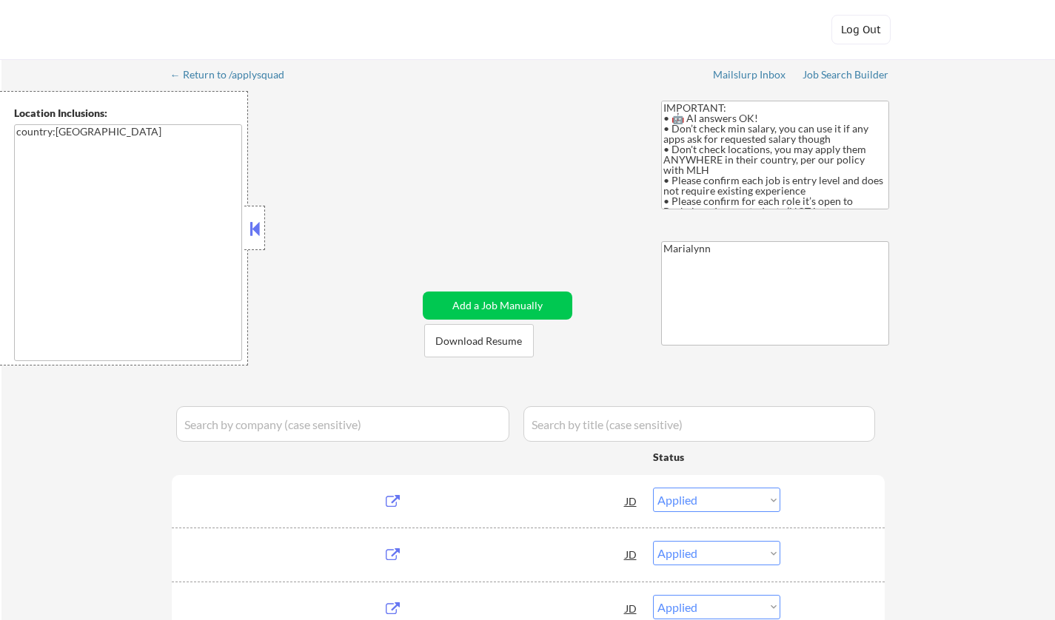
select select ""pending""
select select ""excluded__bad_match_""
select select ""excluded__expired_""
select select ""pending""
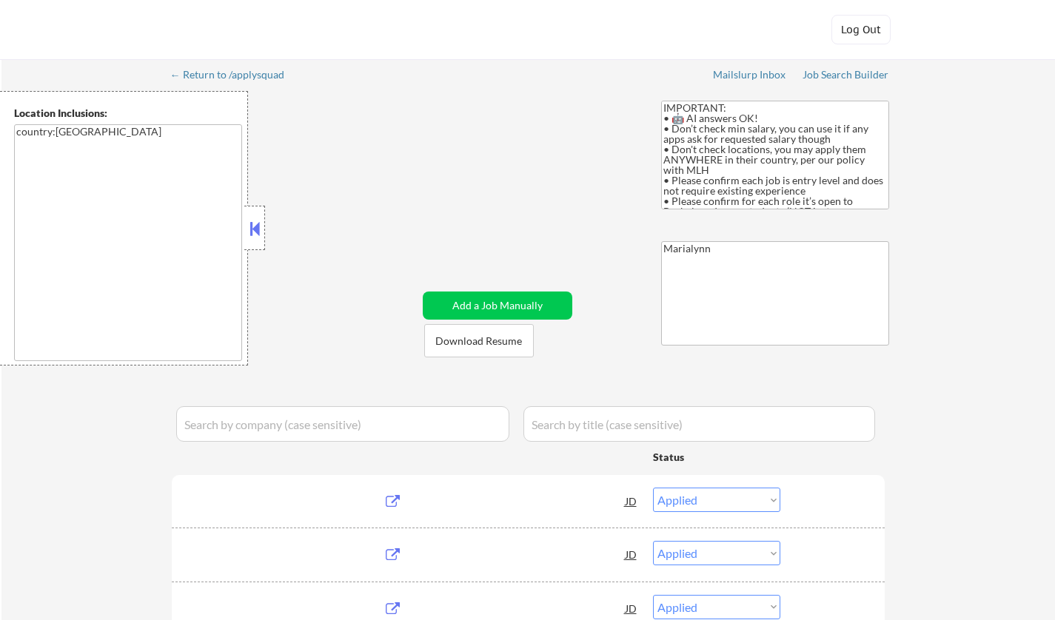
select select ""excluded__bad_match_""
select select ""pending""
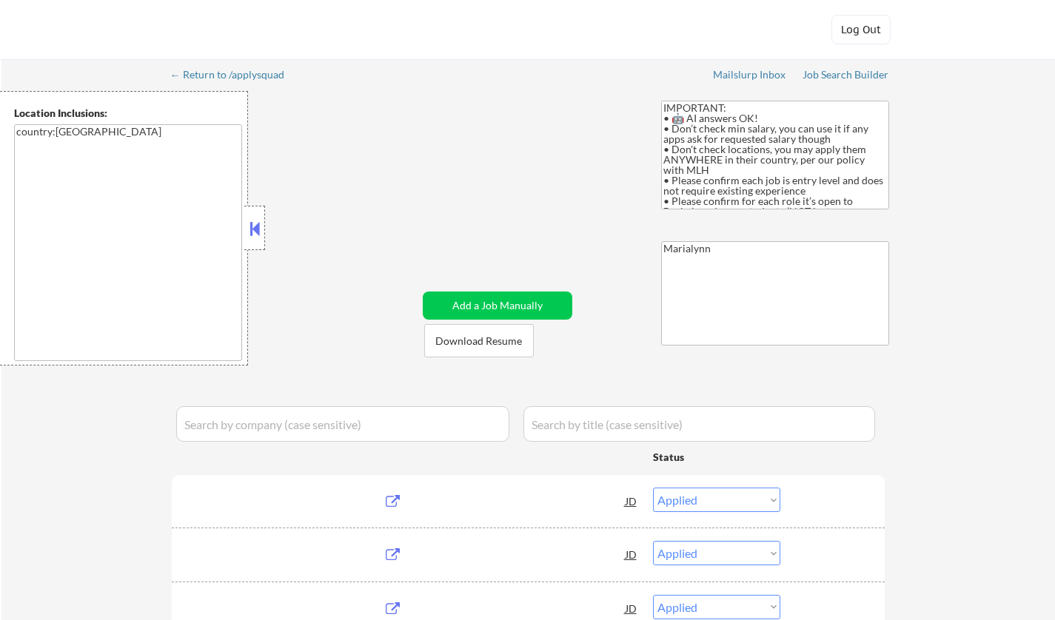
select select ""pending""
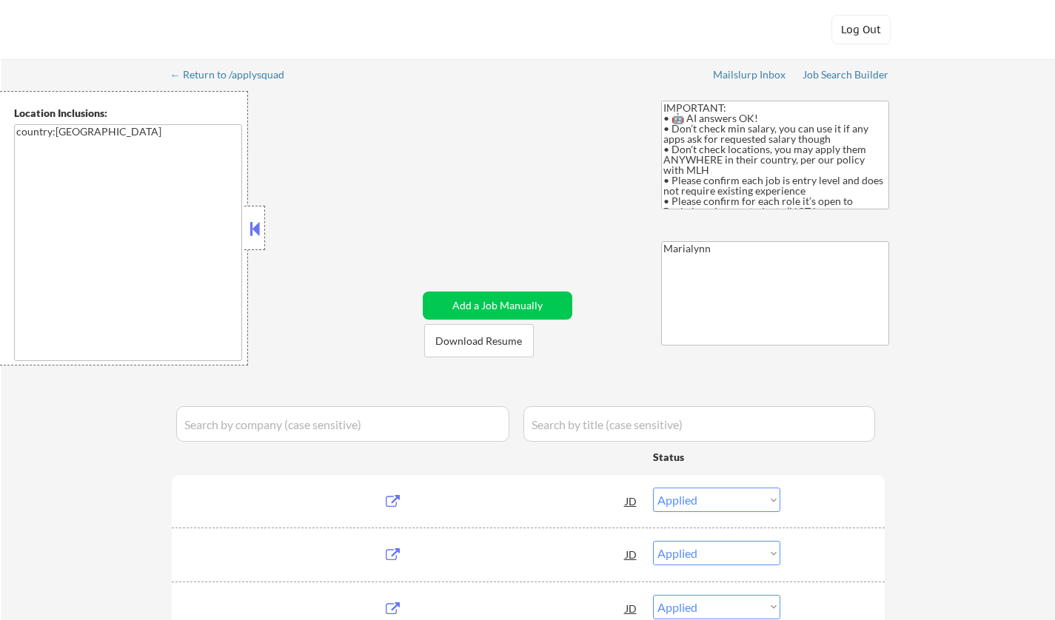
select select ""pending""
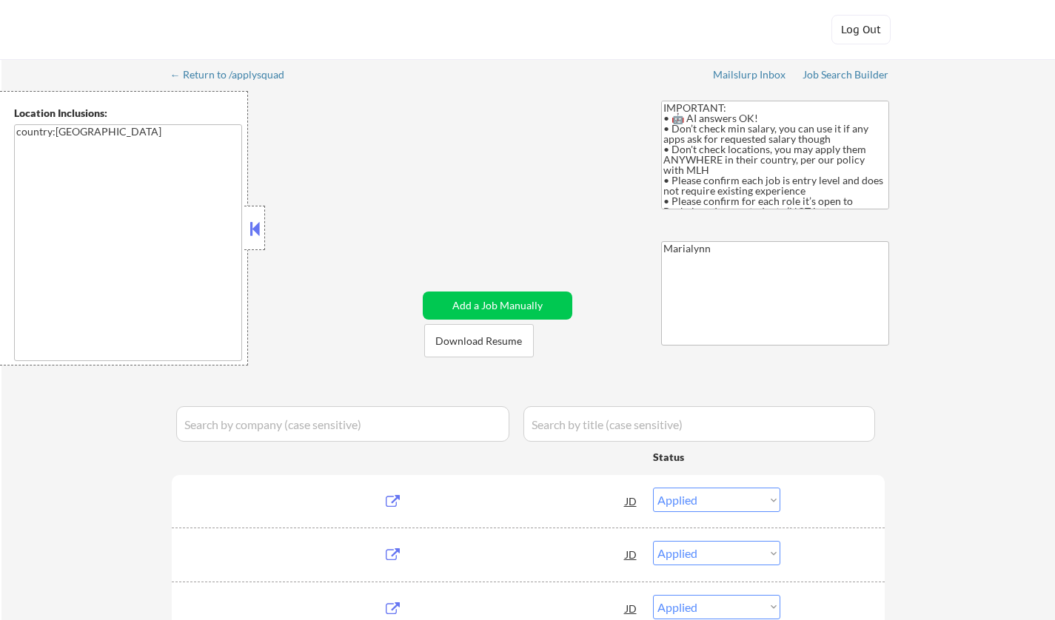
select select ""pending""
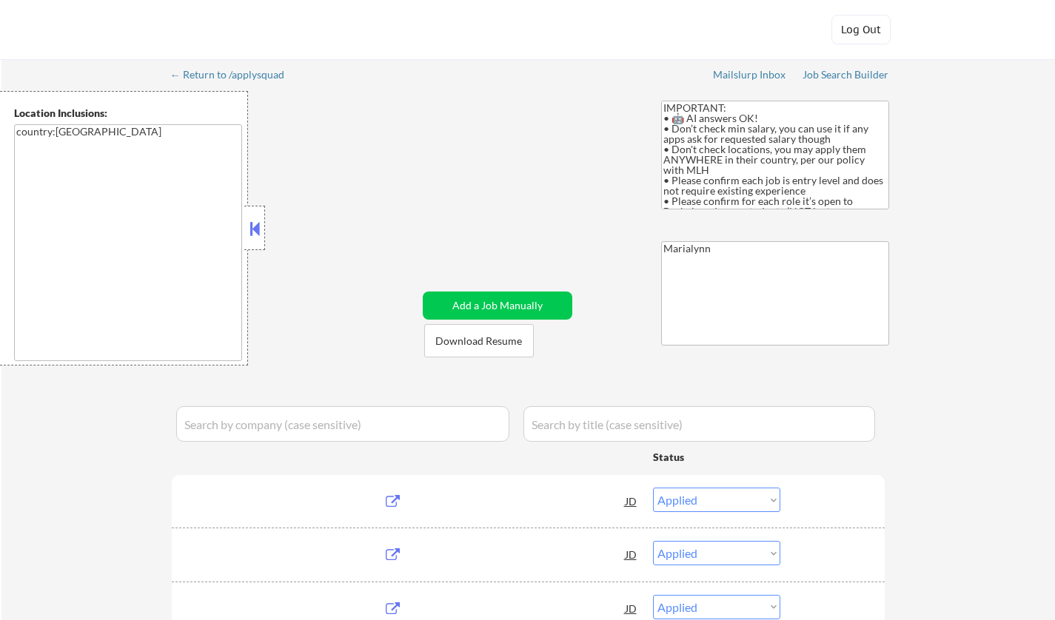
select select ""pending""
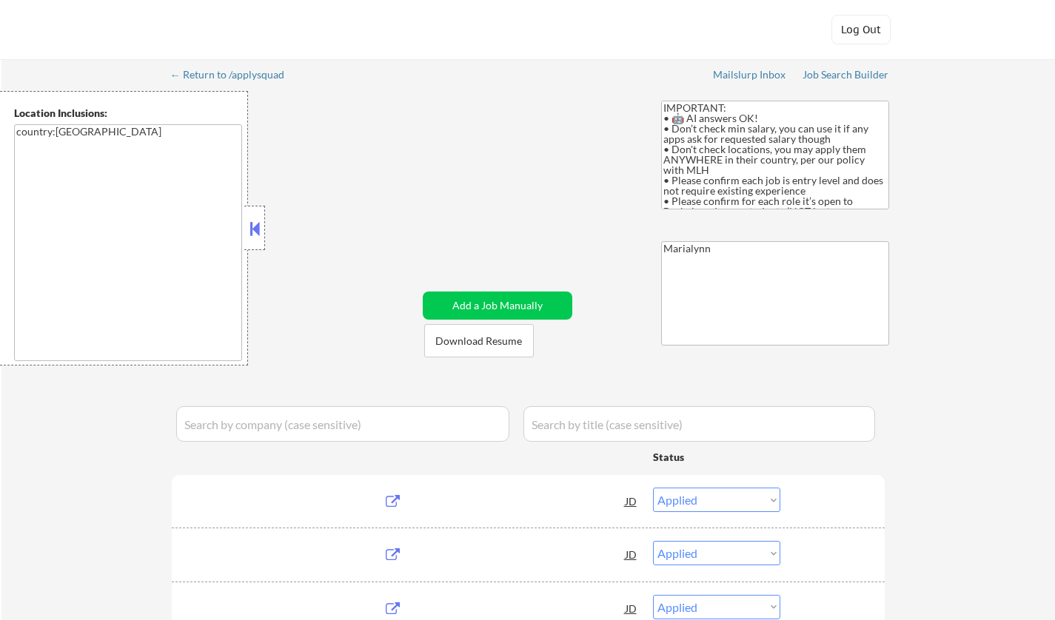
select select ""pending""
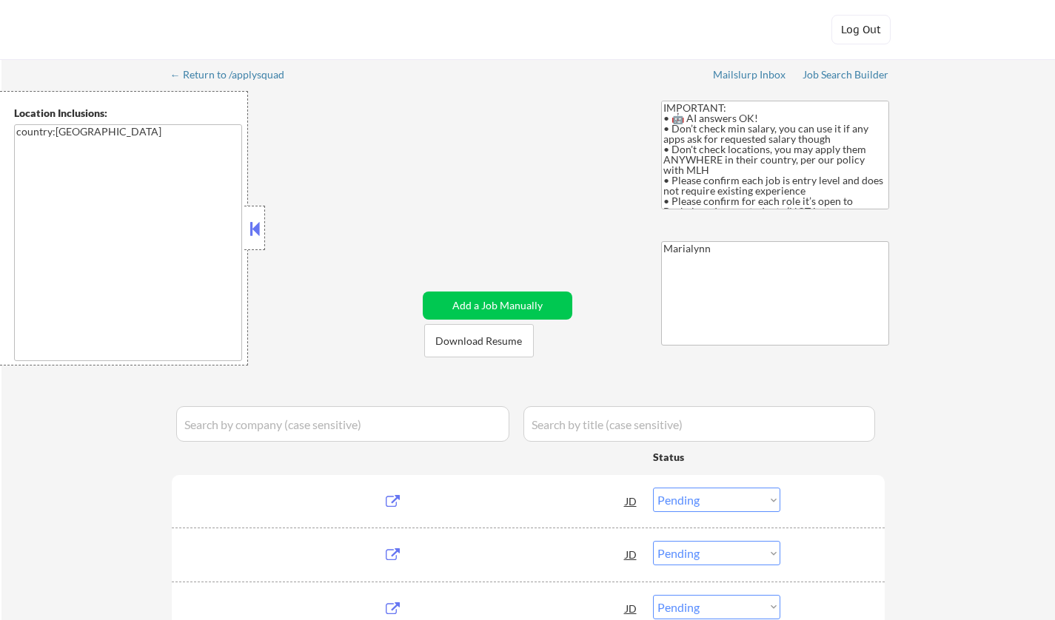
select select ""pending""
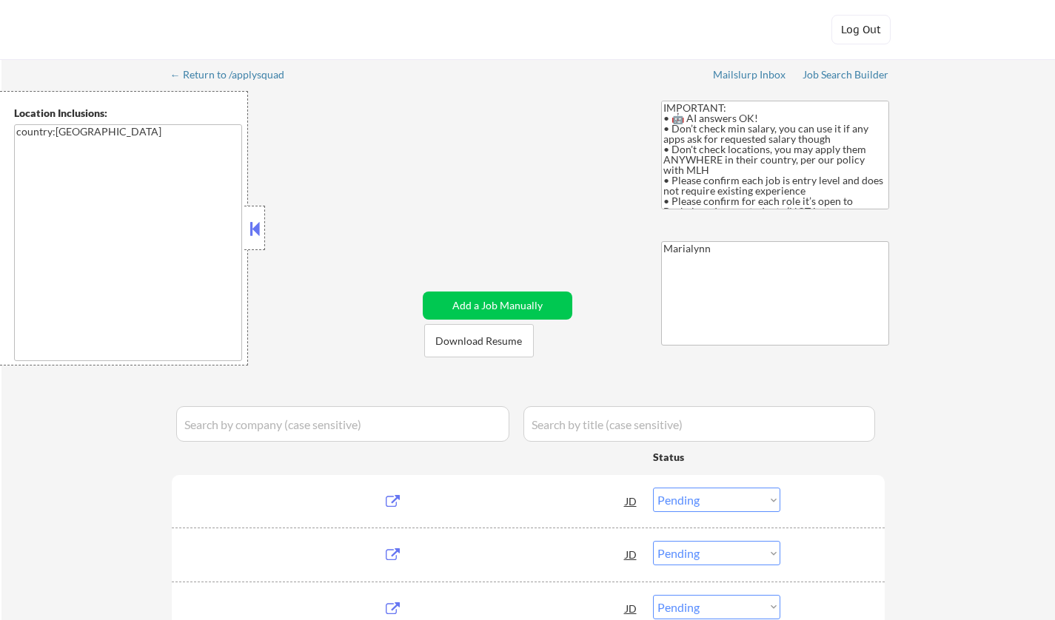
select select ""pending""
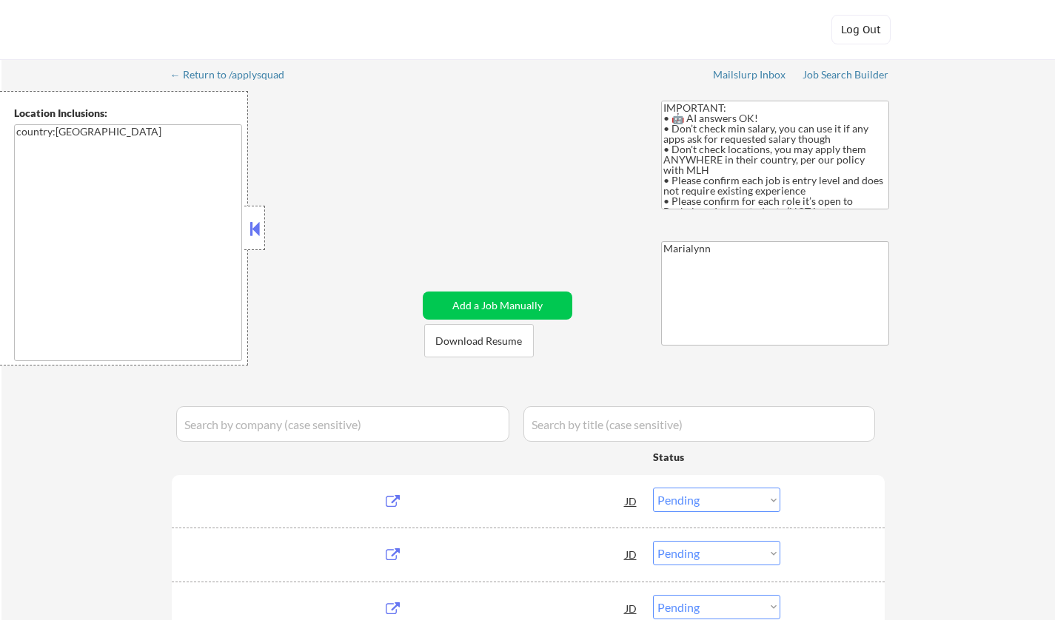
select select ""pending""
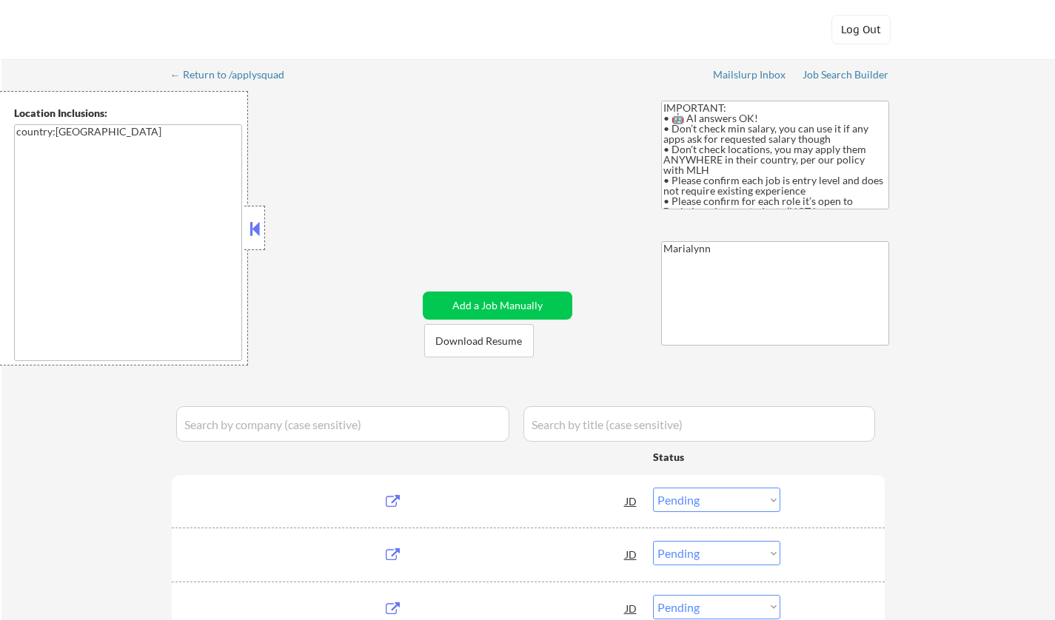
select select ""pending""
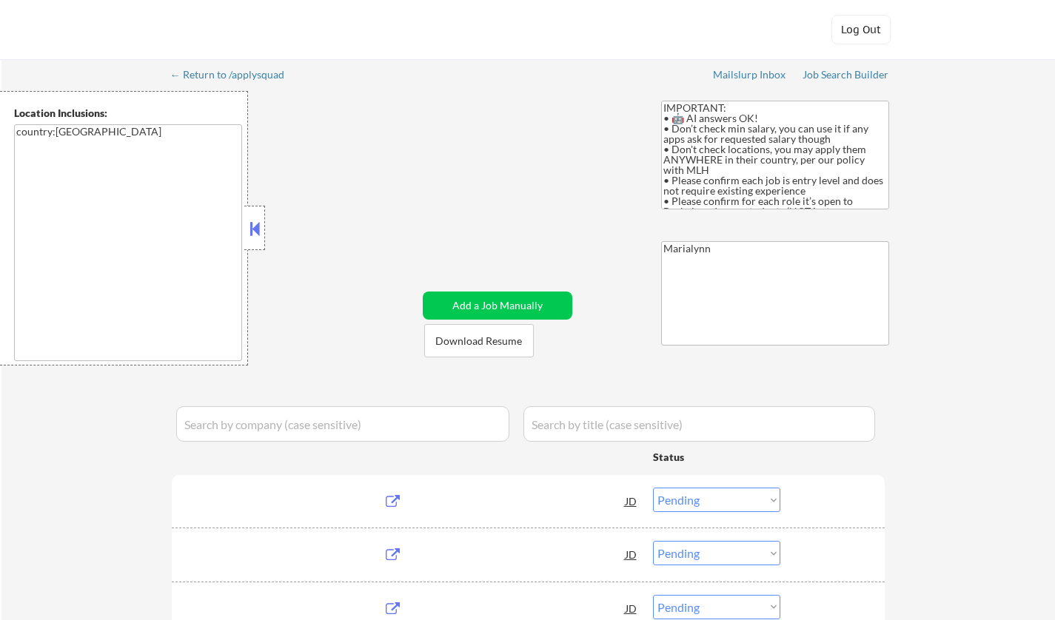
select select ""pending""
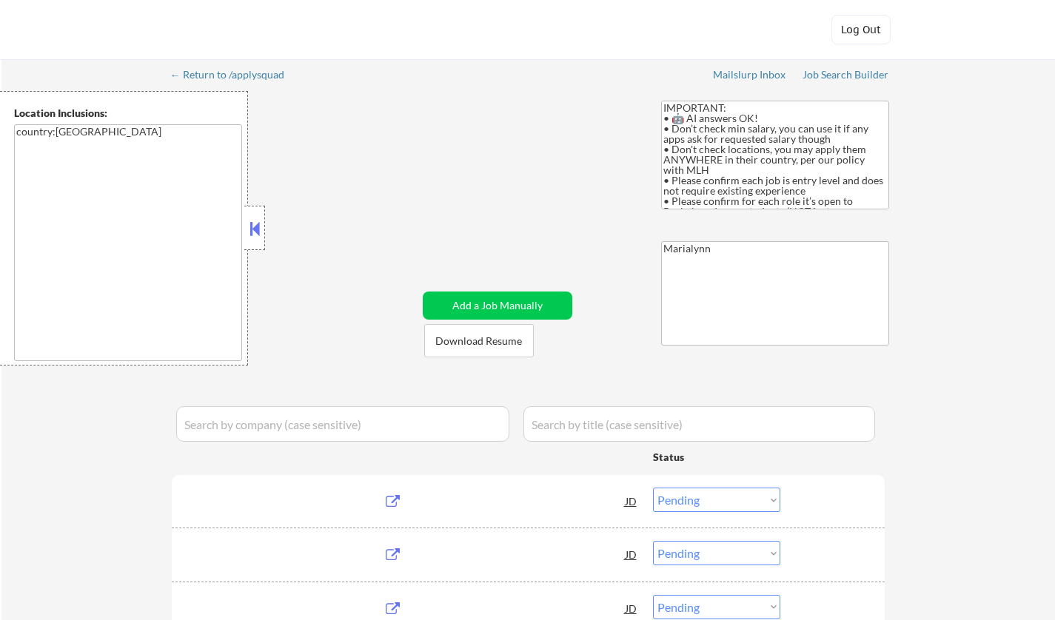
select select ""pending""
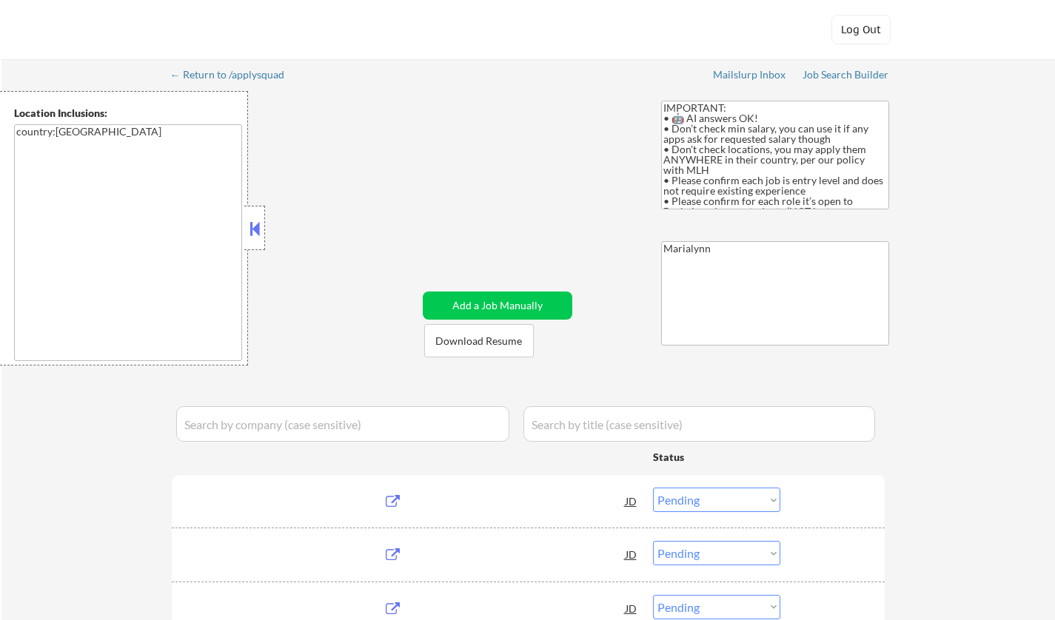
select select ""pending""
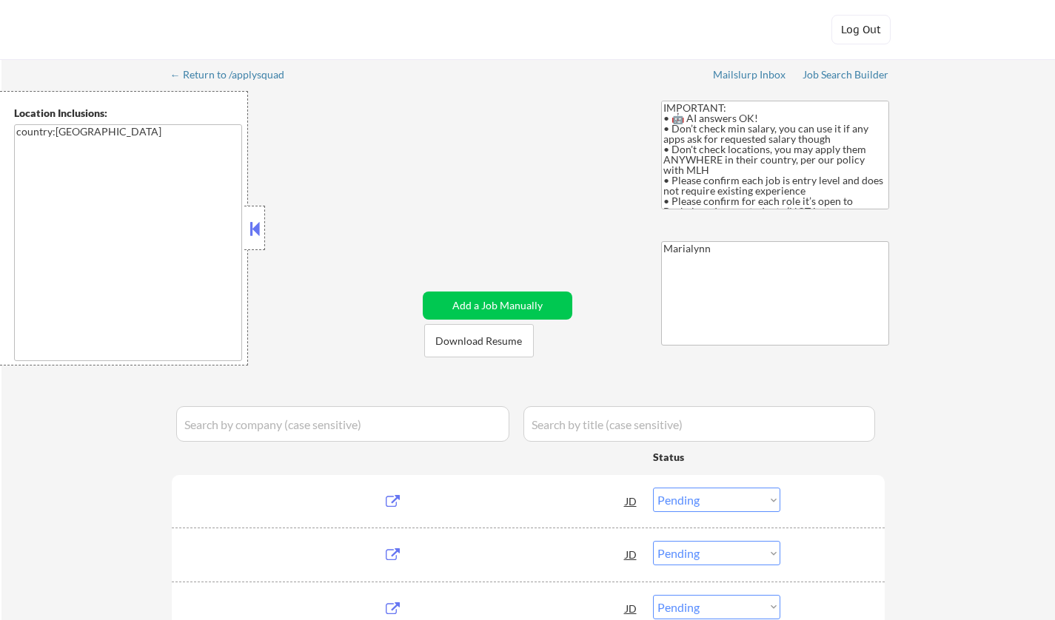
select select ""pending""
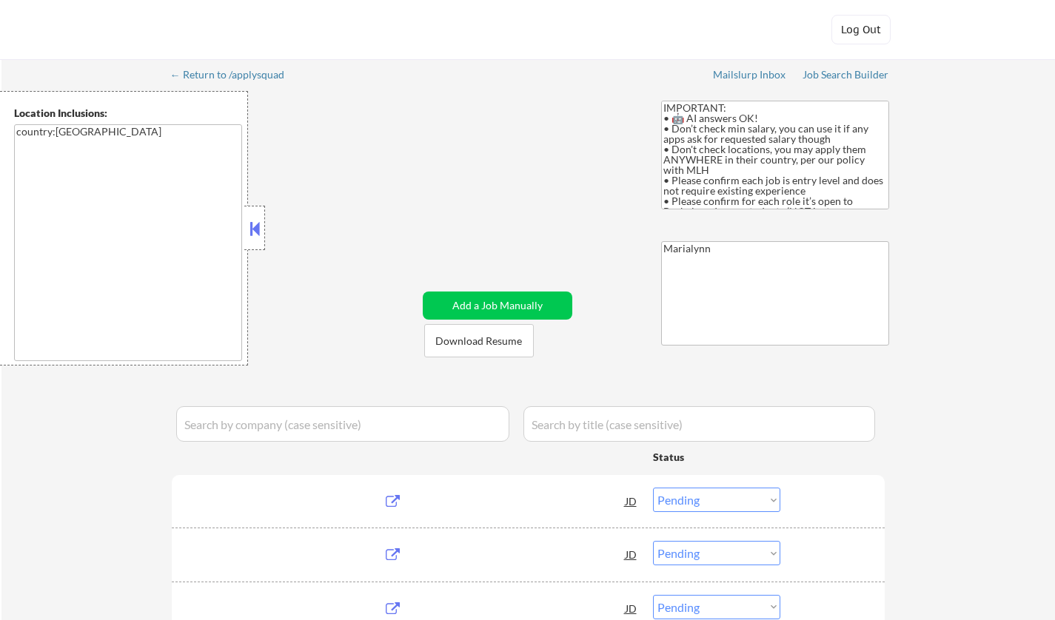
select select ""pending""
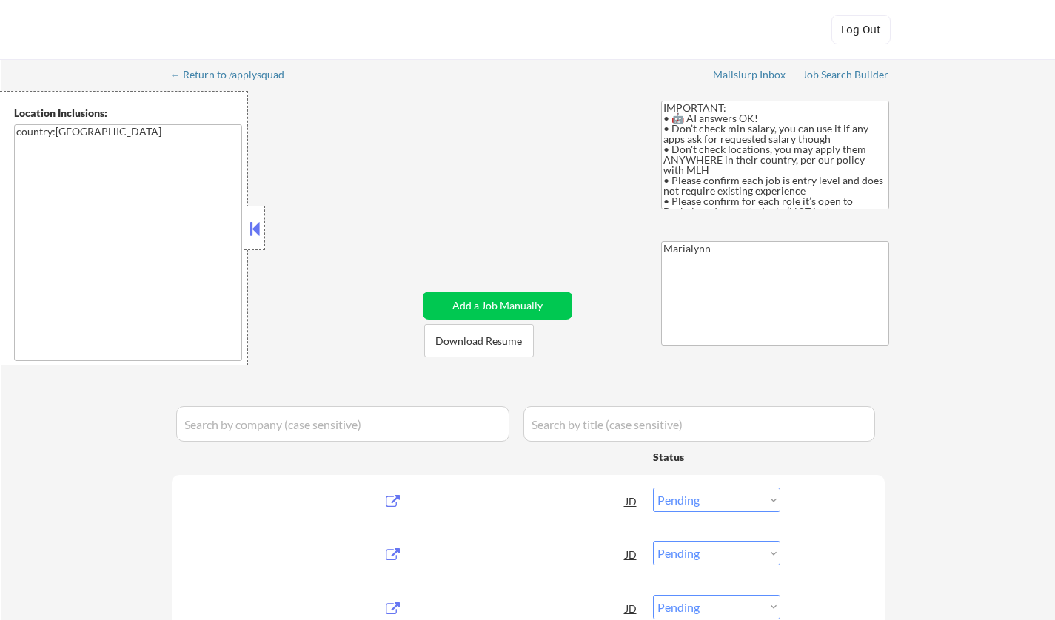
select select ""pending""
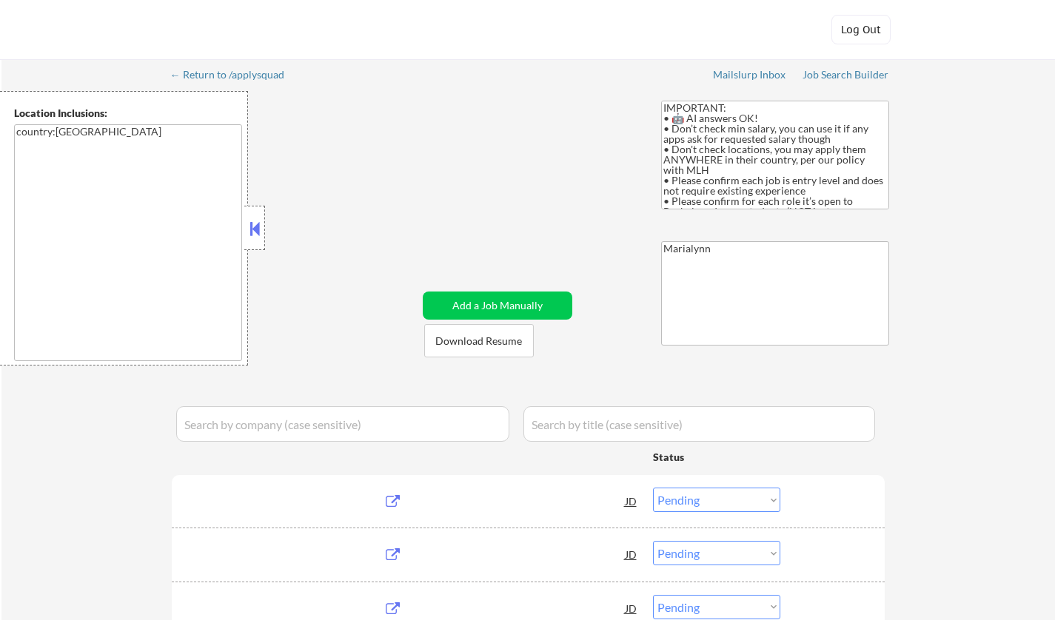
select select ""pending""
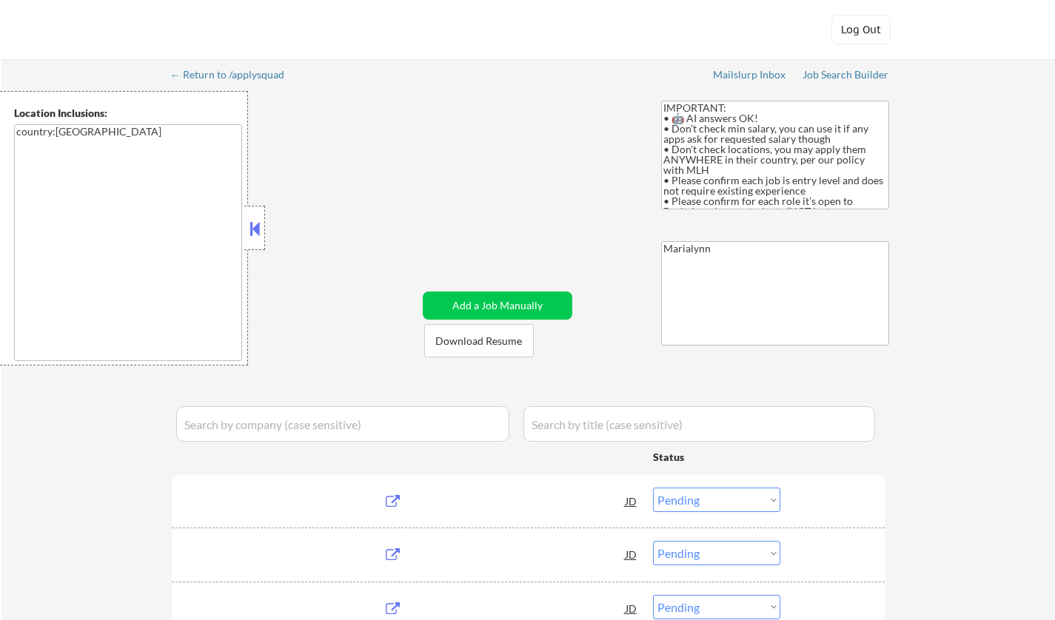
select select ""pending""
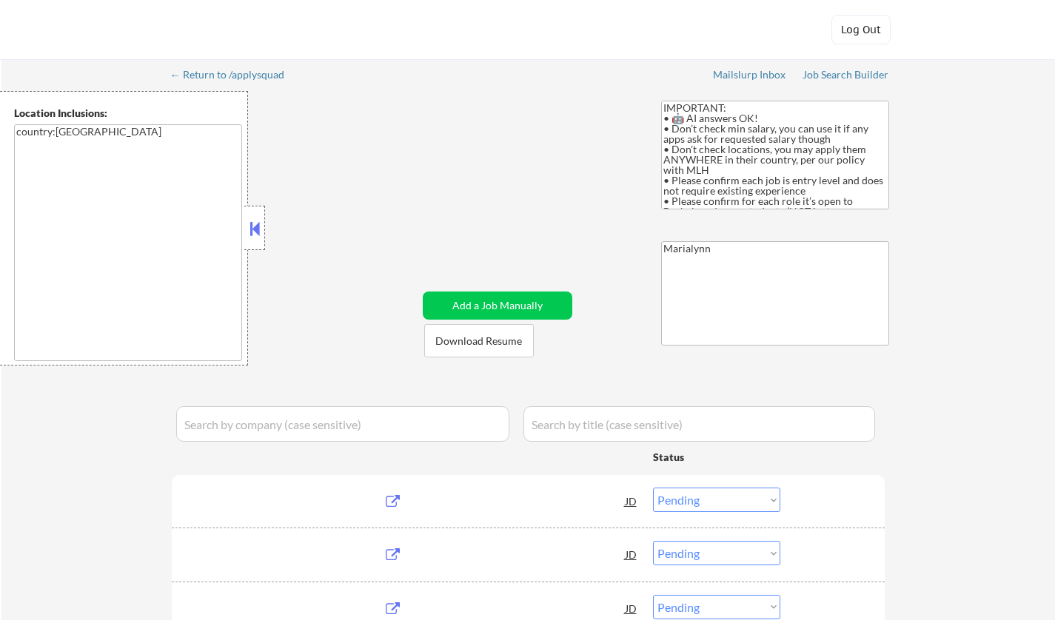
select select ""pending""
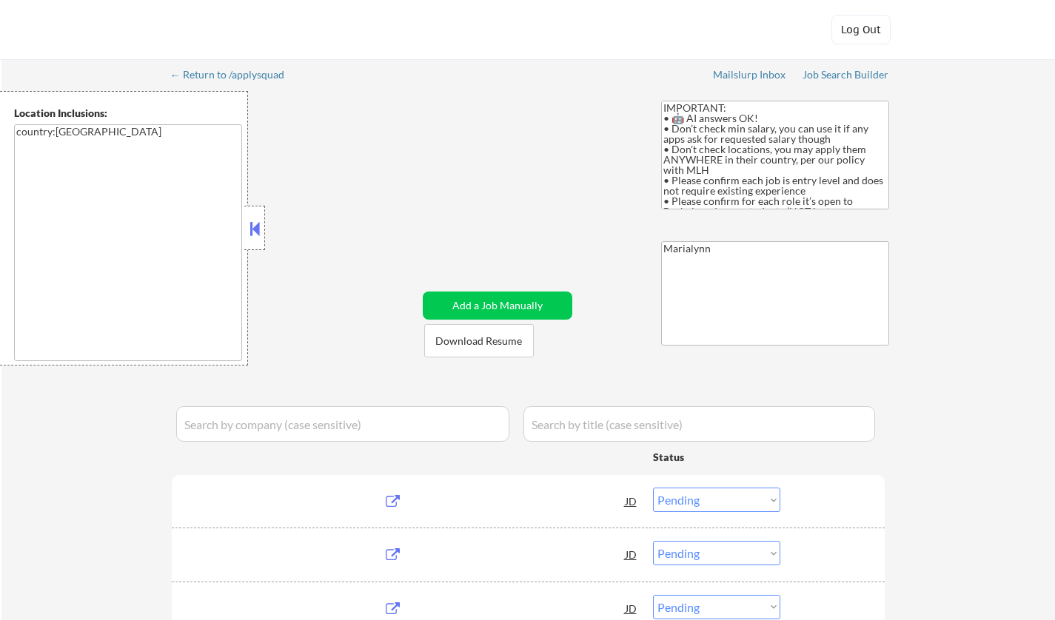
select select ""pending""
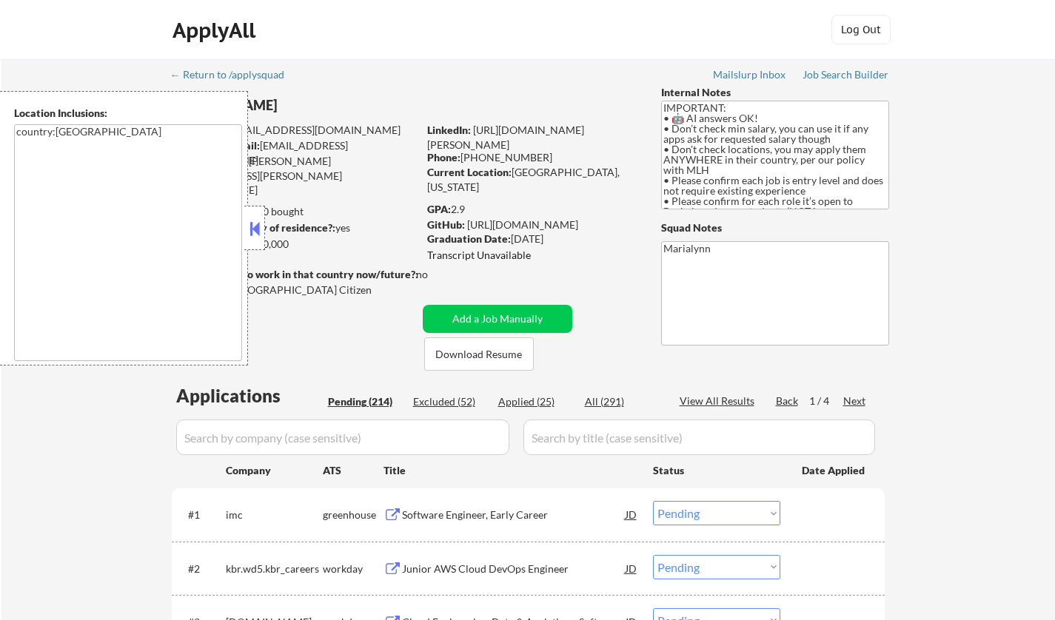
select select ""pending""
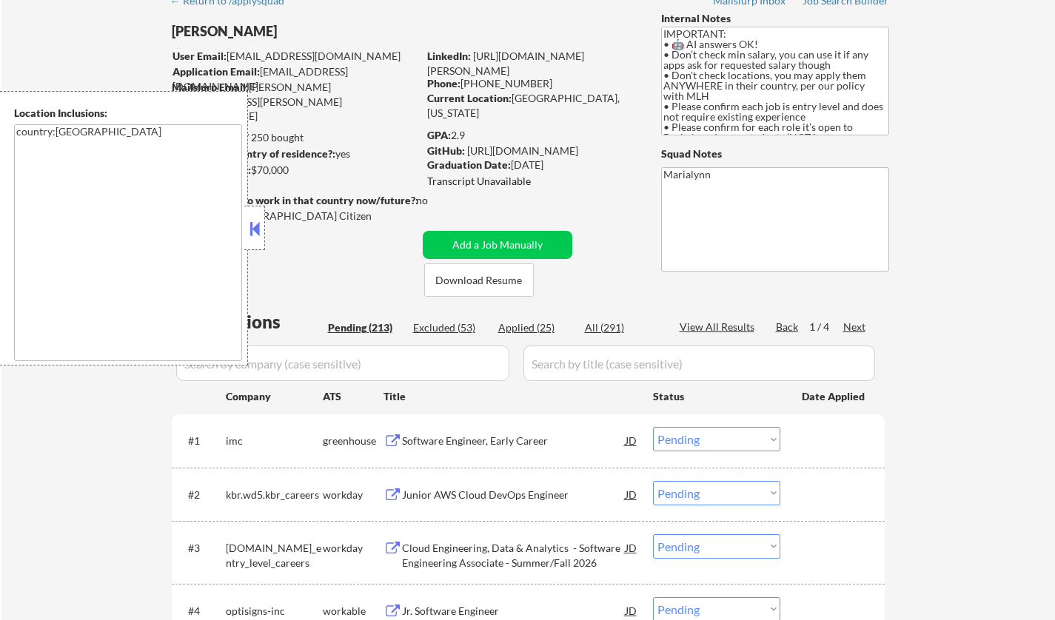
select select ""pending""
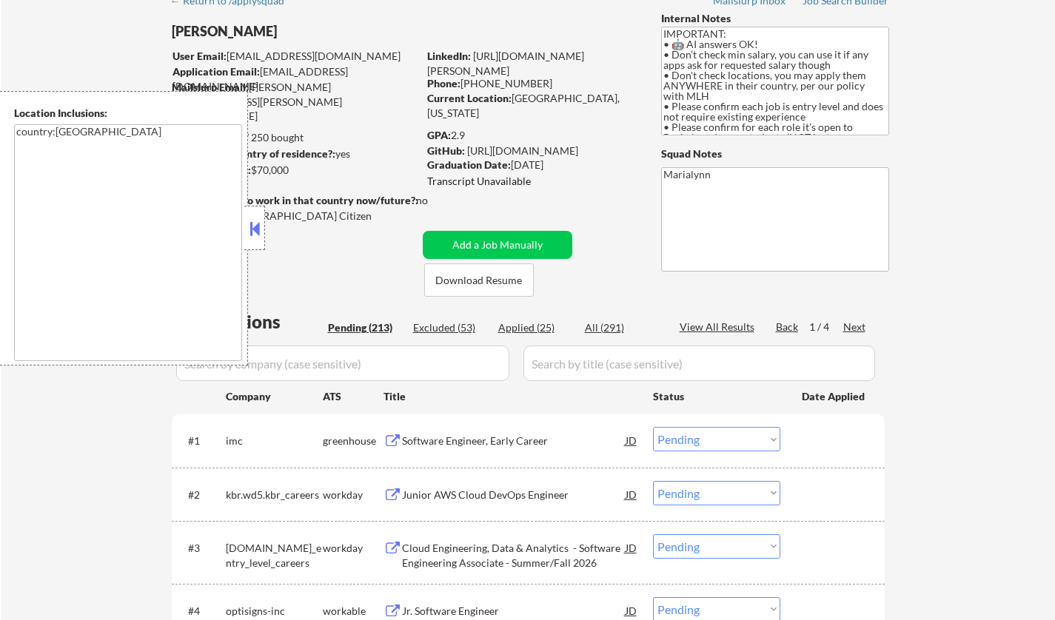
select select ""pending""
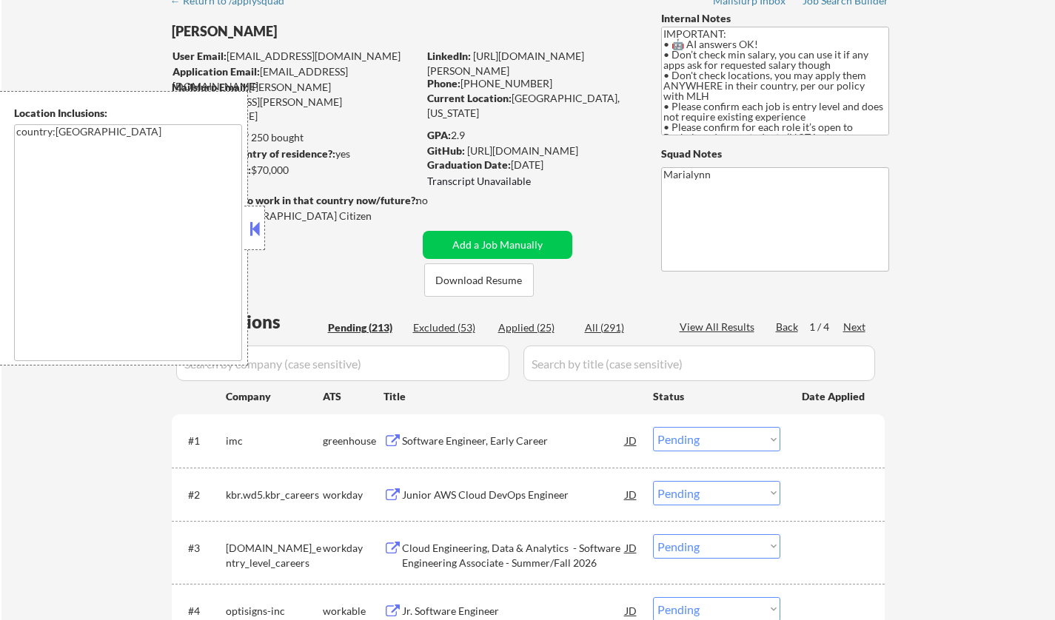
select select ""pending""
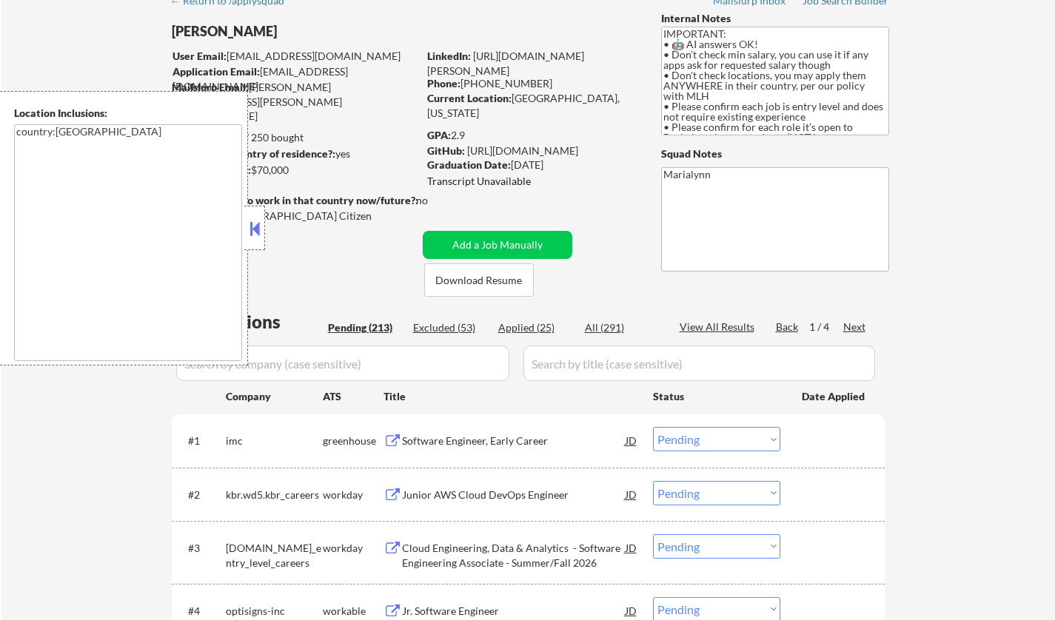
select select ""pending""
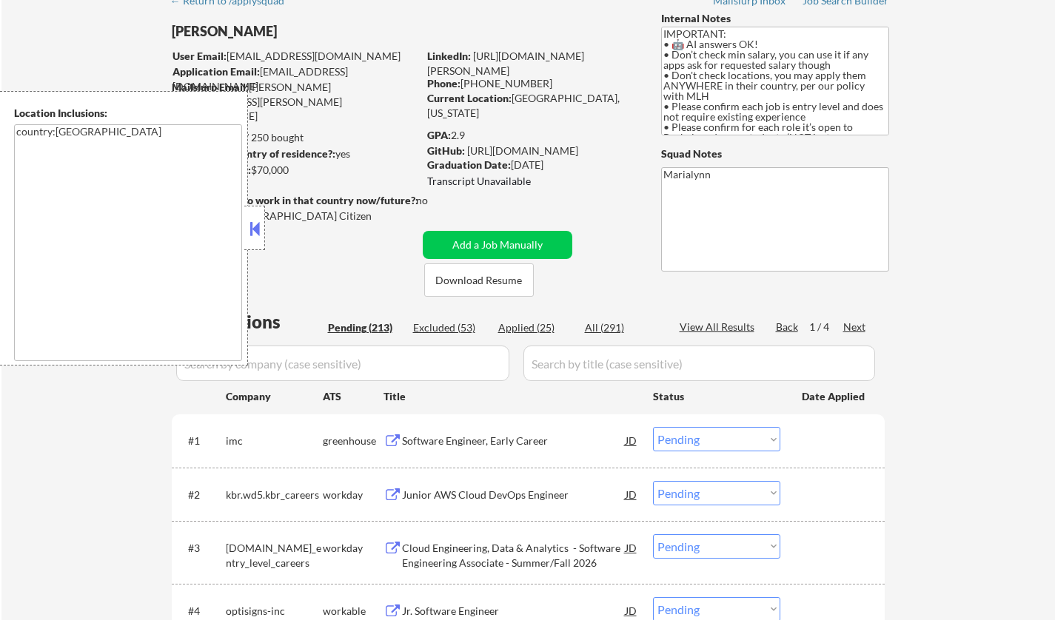
select select ""pending""
